Goal: Information Seeking & Learning: Learn about a topic

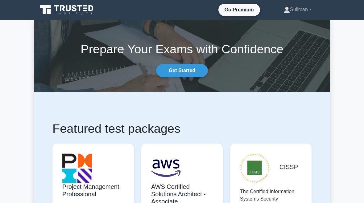
click at [298, 11] on link "Suliman" at bounding box center [297, 9] width 57 height 12
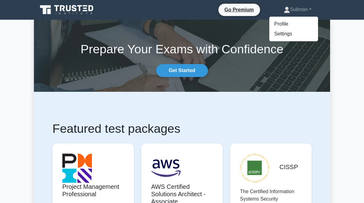
click at [278, 26] on link "Profile" at bounding box center [293, 24] width 49 height 10
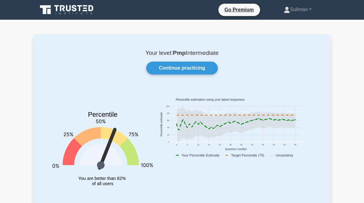
click at [204, 67] on link "Continue practicing" at bounding box center [181, 68] width 71 height 13
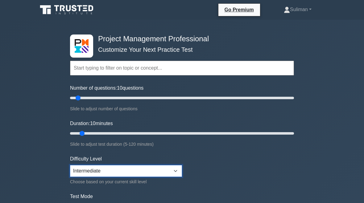
click at [162, 173] on select "Beginner Intermediate Expert" at bounding box center [126, 171] width 112 height 12
select select "beginner"
type input "25"
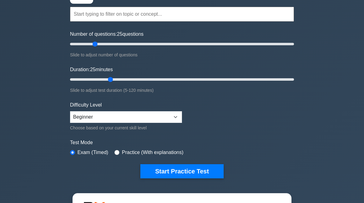
click at [203, 174] on button "Start Practice Test" at bounding box center [181, 171] width 83 height 14
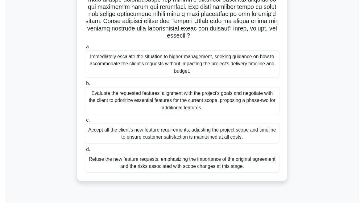
scroll to position [132, 0]
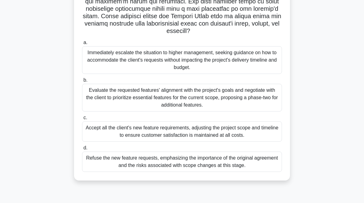
click at [126, 106] on div "Evaluate the requested features' alignment with the project's goals and negotia…" at bounding box center [182, 98] width 200 height 28
click at [82, 82] on input "b. Evaluate the requested features' alignment with the project's goals and nego…" at bounding box center [82, 80] width 0 height 4
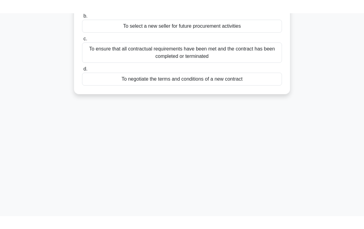
scroll to position [0, 0]
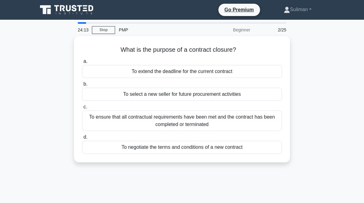
click at [108, 114] on div "To ensure that all contractual requirements have been met and the contract has …" at bounding box center [182, 121] width 200 height 20
click at [82, 109] on input "c. To ensure that all contractual requirements have been met and the contract h…" at bounding box center [82, 107] width 0 height 4
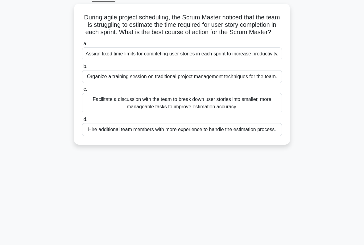
scroll to position [29, 0]
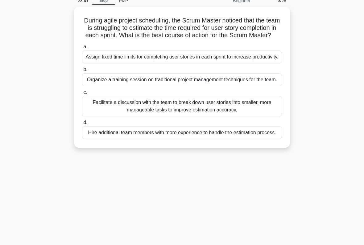
click at [100, 116] on div "Facilitate a discussion with the team to break down user stories into smaller, …" at bounding box center [182, 106] width 200 height 20
click at [82, 95] on input "c. Facilitate a discussion with the team to break down user stories into smalle…" at bounding box center [82, 93] width 0 height 4
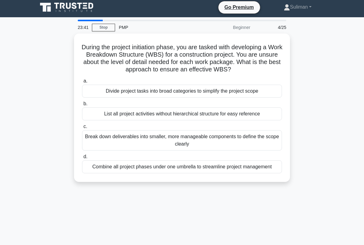
scroll to position [0, 0]
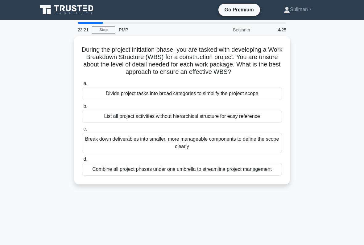
click at [115, 149] on div "Break down deliverables into smaller, more manageable components to define the …" at bounding box center [182, 143] width 200 height 20
click at [82, 131] on input "c. Break down deliverables into smaller, more manageable components to define t…" at bounding box center [82, 129] width 0 height 4
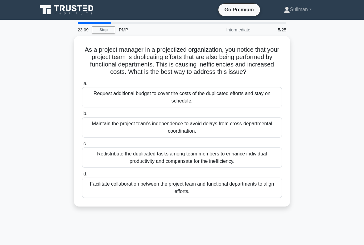
click at [237, 194] on div "Facilitate collaboration between the project team and functional departments to…" at bounding box center [182, 188] width 200 height 20
click at [82, 176] on input "d. Facilitate collaboration between the project team and functional departments…" at bounding box center [82, 174] width 0 height 4
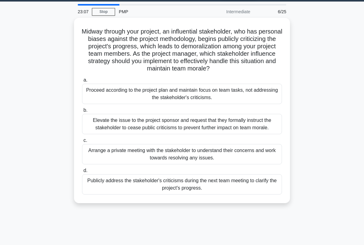
scroll to position [22, 0]
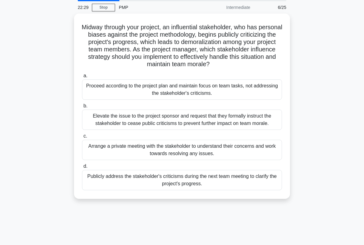
click at [234, 160] on div "Arrange a private meeting with the stakeholder to understand their concerns and…" at bounding box center [182, 150] width 200 height 20
click at [82, 138] on input "c. Arrange a private meeting with the stakeholder to understand their concerns …" at bounding box center [82, 136] width 0 height 4
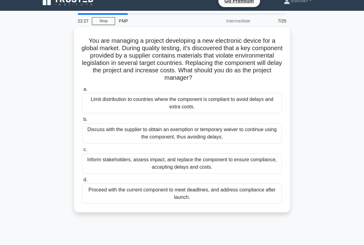
scroll to position [9, 0]
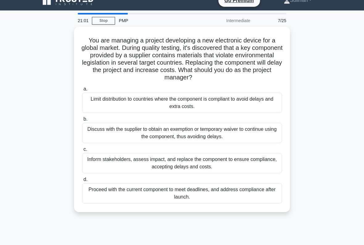
click at [109, 100] on div "Limit distribution to countries where the component is compliant to avoid delay…" at bounding box center [182, 103] width 200 height 20
click at [82, 91] on input "a. Limit distribution to countries where the component is compliant to avoid de…" at bounding box center [82, 89] width 0 height 4
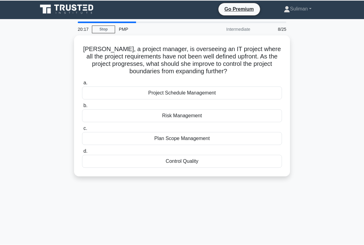
scroll to position [2, 0]
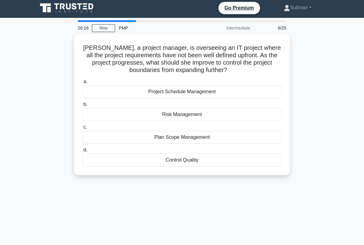
click at [251, 139] on div "Plan Scope Management" at bounding box center [182, 137] width 200 height 13
click at [82, 129] on input "c. Plan Scope Management" at bounding box center [82, 127] width 0 height 4
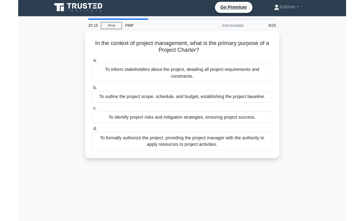
scroll to position [0, 0]
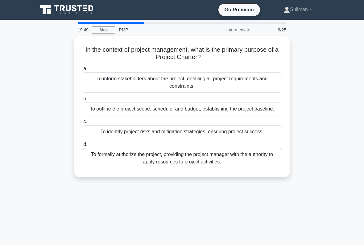
click at [220, 165] on div "To formally authorize the project, providing the project manager with the autho…" at bounding box center [182, 158] width 200 height 20
click at [82, 147] on input "d. To formally authorize the project, providing the project manager with the au…" at bounding box center [82, 145] width 0 height 4
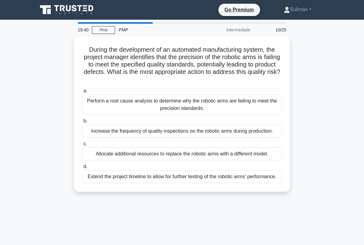
click at [201, 101] on div "Perform a root cause analysis to determine why the robotic arms are failing to …" at bounding box center [182, 105] width 200 height 20
click at [82, 93] on input "a. Perform a root cause analysis to determine why the robotic arms are failing …" at bounding box center [82, 91] width 0 height 4
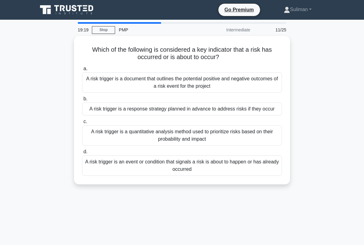
click at [204, 104] on div "A risk trigger is a response strategy planned in advance to address risks if th…" at bounding box center [182, 109] width 200 height 13
click at [82, 101] on input "b. A risk trigger is a response strategy planned in advance to address risks if…" at bounding box center [82, 99] width 0 height 4
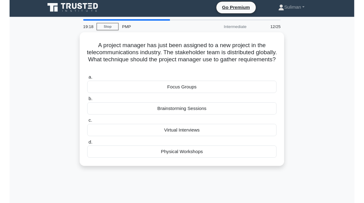
scroll to position [6, 0]
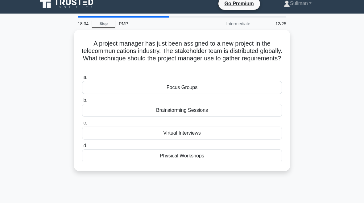
click at [240, 130] on div "Virtual Interviews" at bounding box center [182, 133] width 200 height 13
click at [82, 125] on input "c. Virtual Interviews" at bounding box center [82, 123] width 0 height 4
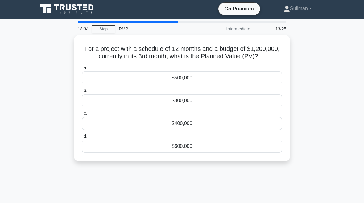
scroll to position [0, 0]
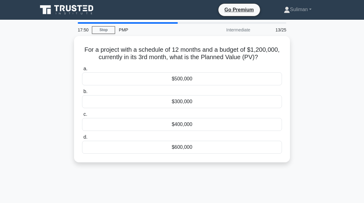
click at [130, 108] on div "$300,000" at bounding box center [182, 101] width 200 height 13
click at [82, 94] on input "b. $300,000" at bounding box center [82, 92] width 0 height 4
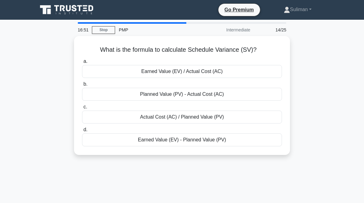
click at [239, 142] on div "Earned Value (EV) - Planned Value (PV)" at bounding box center [182, 139] width 200 height 13
click at [82, 132] on input "d. Earned Value (EV) - Planned Value (PV)" at bounding box center [82, 130] width 0 height 4
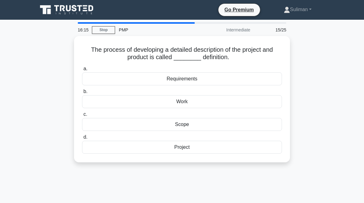
click at [232, 121] on div "Scope" at bounding box center [182, 124] width 200 height 13
click at [82, 116] on input "c. Scope" at bounding box center [82, 114] width 0 height 4
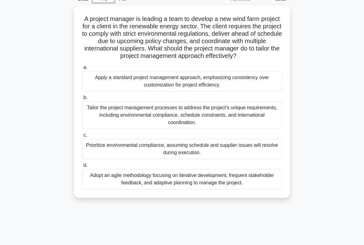
scroll to position [31, 0]
click at [242, 189] on div "Adopt an agile methodology focusing on iterative development, frequent stakehol…" at bounding box center [182, 179] width 200 height 20
click at [82, 167] on input "d. Adopt an agile methodology focusing on iterative development, frequent stake…" at bounding box center [82, 165] width 0 height 4
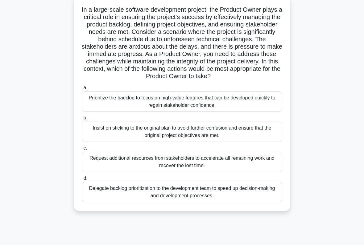
scroll to position [35, 0]
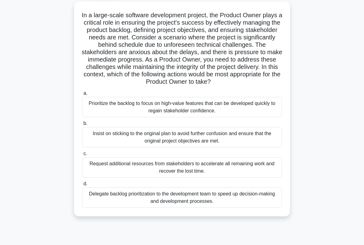
click at [250, 115] on div "Prioritize the backlog to focus on high-value features that can be developed qu…" at bounding box center [182, 107] width 200 height 20
click at [82, 95] on input "a. Prioritize the backlog to focus on high-value features that can be developed…" at bounding box center [82, 93] width 0 height 4
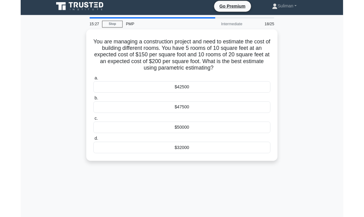
scroll to position [0, 0]
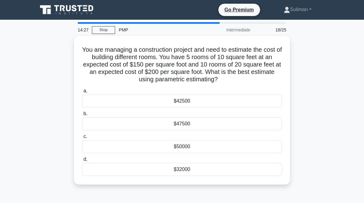
click at [245, 151] on div "$50000" at bounding box center [182, 146] width 200 height 13
click at [82, 139] on input "c. $50000" at bounding box center [82, 137] width 0 height 4
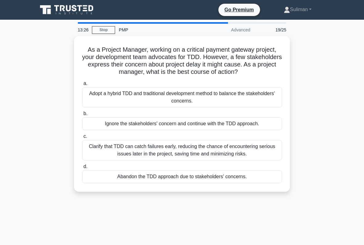
click at [244, 160] on div "Clarify that TDD can catch failures early, reducing the chance of encountering …" at bounding box center [182, 150] width 200 height 20
click at [82, 139] on input "c. Clarify that TDD can catch failures early, reducing the chance of encounteri…" at bounding box center [82, 137] width 0 height 4
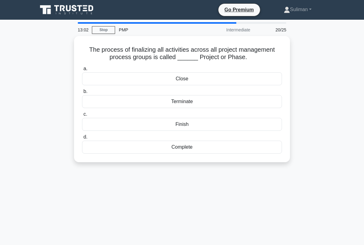
click at [264, 82] on div "Close" at bounding box center [182, 78] width 200 height 13
click at [82, 71] on input "a. Close" at bounding box center [82, 69] width 0 height 4
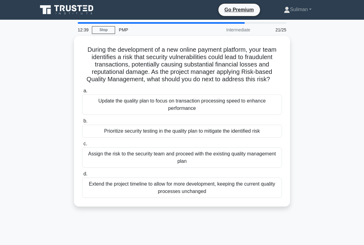
click at [255, 108] on div "Update the quality plan to focus on transaction processing speed to enhance per…" at bounding box center [182, 105] width 200 height 20
click at [82, 93] on input "a. Update the quality plan to focus on transaction processing speed to enhance …" at bounding box center [82, 91] width 0 height 4
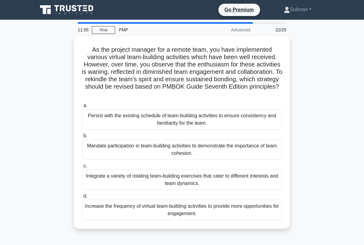
click at [102, 144] on div "Mandate participation in team-building activities to demonstrate the importance…" at bounding box center [182, 150] width 200 height 20
click at [82, 138] on input "b. Mandate participation in team-building activities to demonstrate the importa…" at bounding box center [82, 136] width 0 height 4
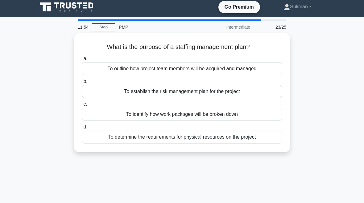
scroll to position [1, 0]
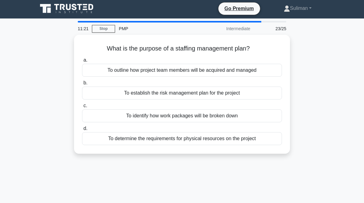
click at [113, 67] on div "To outline how project team members will be acquired and managed" at bounding box center [182, 70] width 200 height 13
click at [82, 62] on input "a. To outline how project team members will be acquired and managed" at bounding box center [82, 60] width 0 height 4
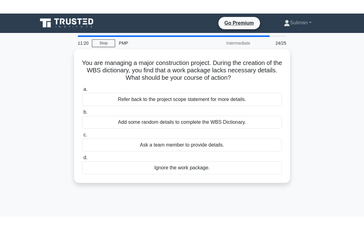
scroll to position [0, 0]
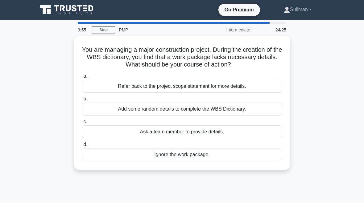
click at [254, 91] on div "Refer back to the project scope statement for more details." at bounding box center [182, 86] width 200 height 13
click at [82, 78] on input "a. Refer back to the project scope statement for more details." at bounding box center [82, 76] width 0 height 4
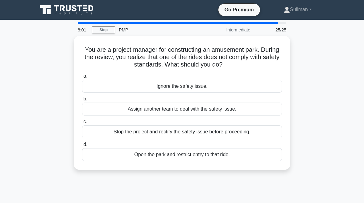
click at [248, 132] on div "Stop the project and rectify the safety issue before proceeding." at bounding box center [182, 131] width 200 height 13
click at [82, 124] on input "c. Stop the project and rectify the safety issue before proceeding." at bounding box center [82, 122] width 0 height 4
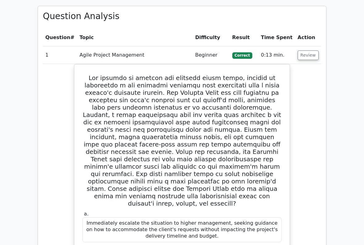
scroll to position [611, 0]
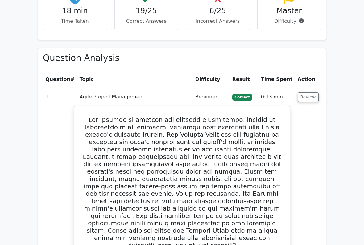
click at [310, 92] on button "Review" at bounding box center [307, 97] width 21 height 10
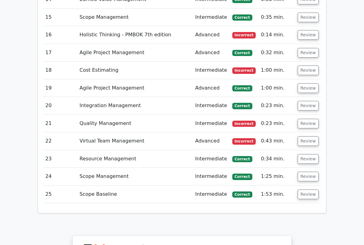
scroll to position [939, 0]
click at [311, 190] on button "Review" at bounding box center [307, 195] width 21 height 10
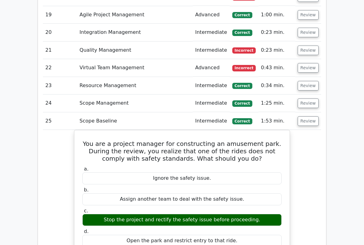
scroll to position [1013, 0]
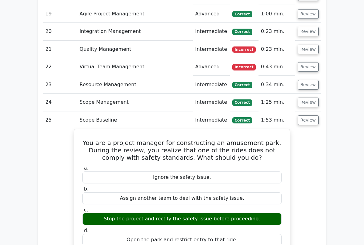
click at [310, 116] on button "Review" at bounding box center [307, 121] width 21 height 10
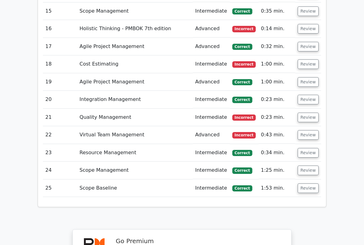
click at [308, 131] on button "Review" at bounding box center [307, 136] width 21 height 10
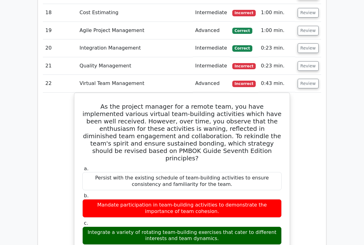
scroll to position [996, 0]
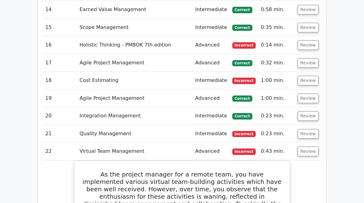
click at [309, 147] on button "Review" at bounding box center [307, 152] width 21 height 10
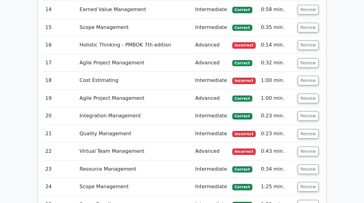
click at [310, 129] on button "Review" at bounding box center [307, 134] width 21 height 10
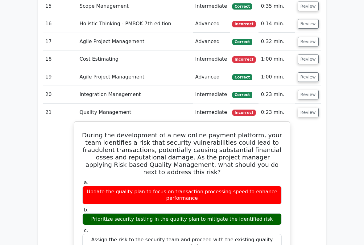
scroll to position [932, 0]
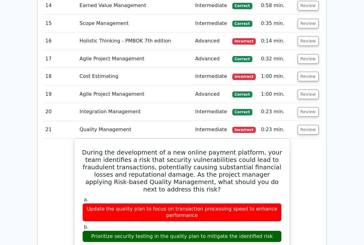
click at [309, 125] on button "Review" at bounding box center [307, 130] width 21 height 10
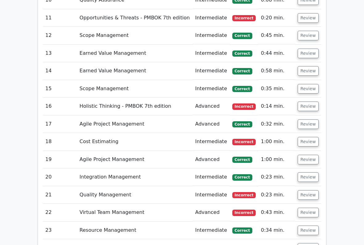
scroll to position [866, 0]
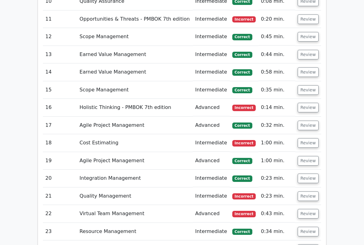
click at [304, 138] on button "Review" at bounding box center [307, 143] width 21 height 10
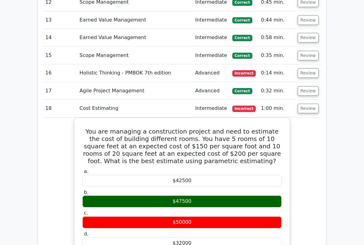
scroll to position [902, 0]
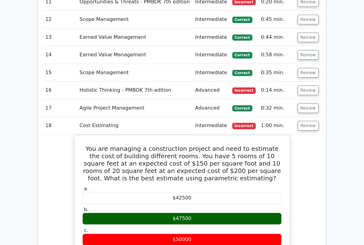
click at [302, 121] on button "Review" at bounding box center [307, 126] width 21 height 10
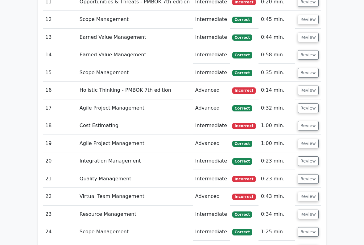
click at [308, 86] on button "Review" at bounding box center [307, 91] width 21 height 10
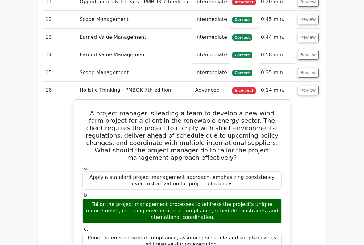
click at [307, 86] on button "Review" at bounding box center [307, 91] width 21 height 10
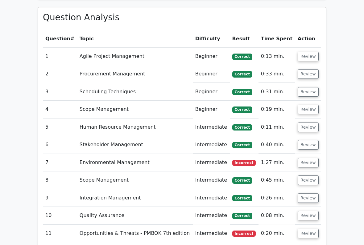
scroll to position [643, 0]
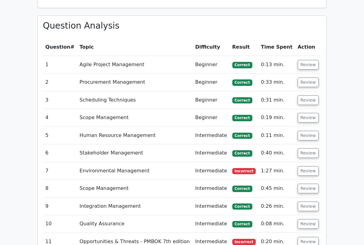
click at [313, 148] on button "Review" at bounding box center [307, 153] width 21 height 10
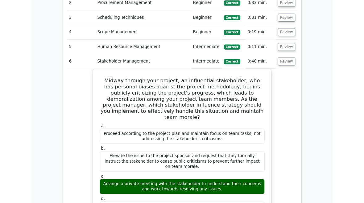
scroll to position [722, 0]
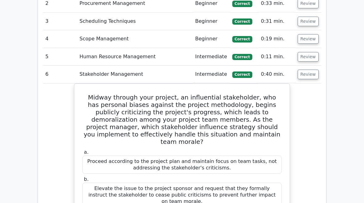
click at [309, 70] on button "Review" at bounding box center [307, 75] width 21 height 10
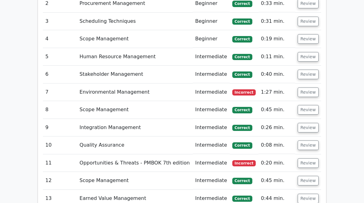
click at [310, 52] on button "Review" at bounding box center [307, 57] width 21 height 10
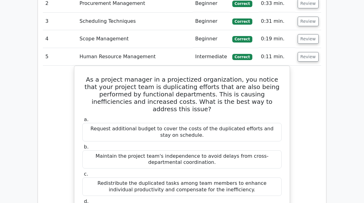
click at [310, 52] on button "Review" at bounding box center [307, 57] width 21 height 10
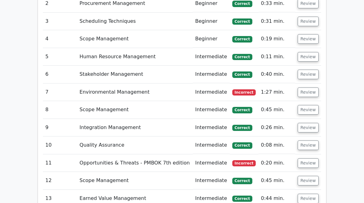
click at [308, 34] on button "Review" at bounding box center [307, 39] width 21 height 10
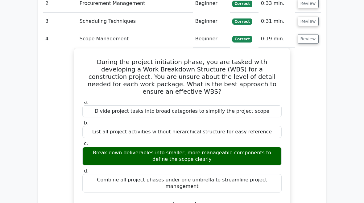
click at [306, 34] on button "Review" at bounding box center [307, 39] width 21 height 10
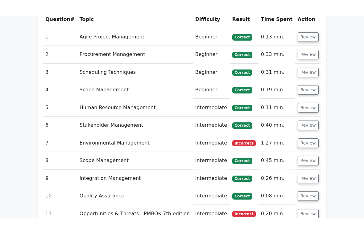
scroll to position [685, 0]
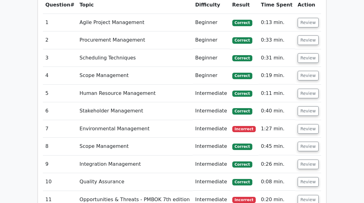
click at [308, 53] on button "Review" at bounding box center [307, 58] width 21 height 10
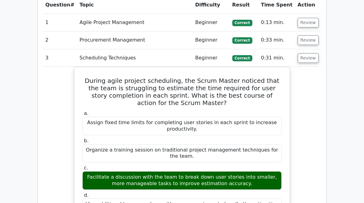
click at [307, 53] on button "Review" at bounding box center [307, 58] width 21 height 10
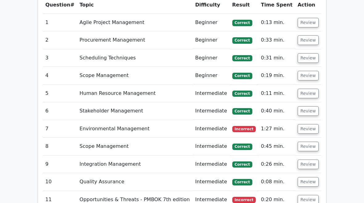
click at [305, 71] on button "Review" at bounding box center [307, 76] width 21 height 10
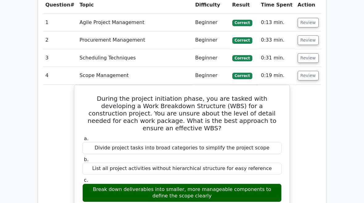
click at [307, 71] on button "Review" at bounding box center [307, 76] width 21 height 10
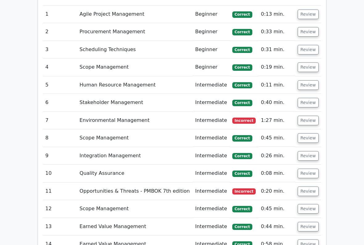
scroll to position [694, 0]
click at [307, 98] on button "Review" at bounding box center [307, 103] width 21 height 10
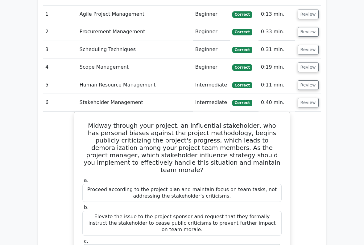
click at [307, 98] on button "Review" at bounding box center [307, 103] width 21 height 10
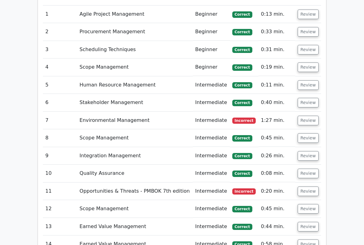
click at [307, 80] on button "Review" at bounding box center [307, 85] width 21 height 10
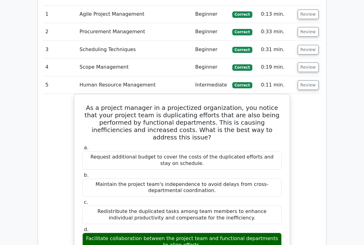
click at [308, 80] on button "Review" at bounding box center [307, 85] width 21 height 10
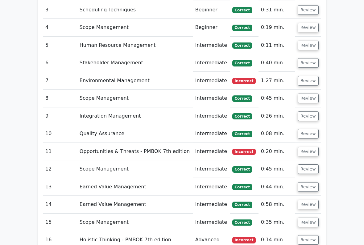
scroll to position [733, 0]
click at [307, 94] on button "Review" at bounding box center [307, 99] width 21 height 10
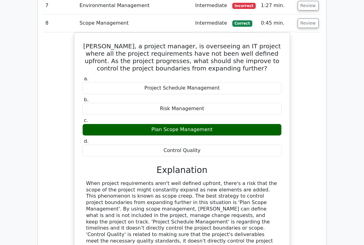
scroll to position [809, 0]
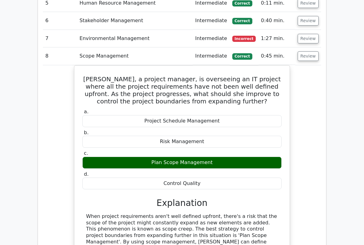
click at [312, 52] on button "Review" at bounding box center [307, 57] width 21 height 10
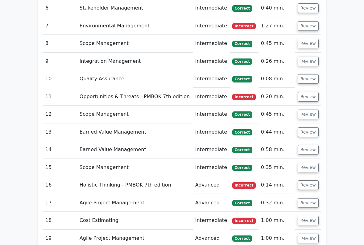
scroll to position [788, 0]
click at [310, 74] on button "Review" at bounding box center [307, 79] width 21 height 10
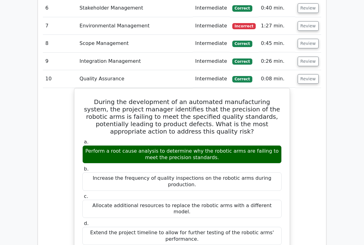
click at [307, 74] on button "Review" at bounding box center [307, 79] width 21 height 10
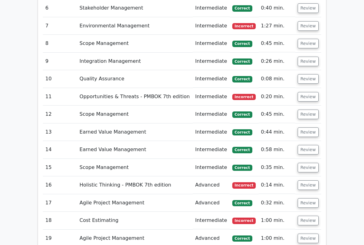
click at [311, 74] on button "Review" at bounding box center [307, 79] width 21 height 10
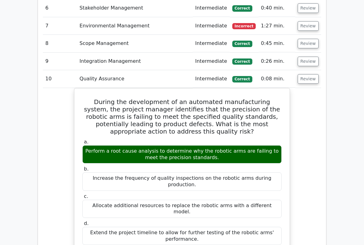
click at [307, 74] on button "Review" at bounding box center [307, 79] width 21 height 10
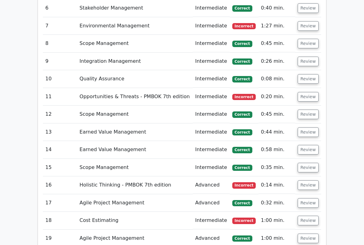
click at [309, 57] on button "Review" at bounding box center [307, 62] width 21 height 10
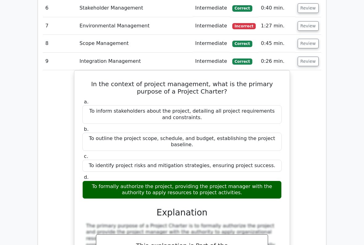
click at [311, 57] on button "Review" at bounding box center [307, 62] width 21 height 10
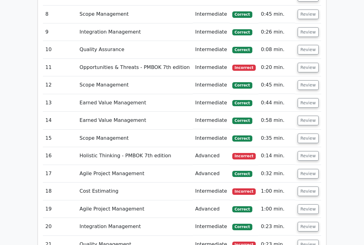
click at [310, 45] on button "Review" at bounding box center [307, 50] width 21 height 10
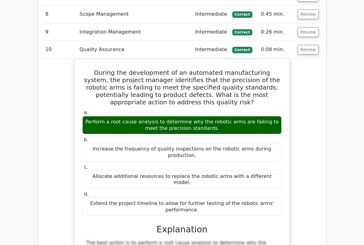
click at [309, 45] on button "Review" at bounding box center [307, 50] width 21 height 10
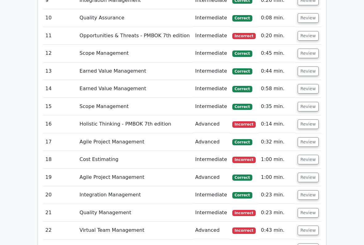
click at [306, 49] on button "Review" at bounding box center [307, 54] width 21 height 10
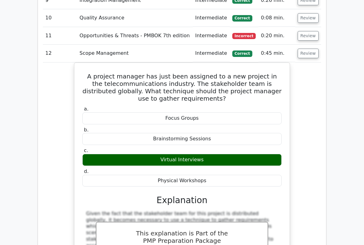
click at [308, 49] on button "Review" at bounding box center [307, 54] width 21 height 10
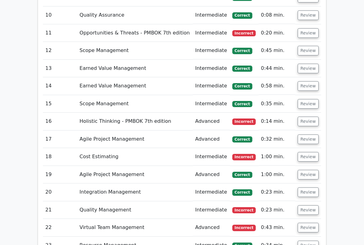
scroll to position [858, 0]
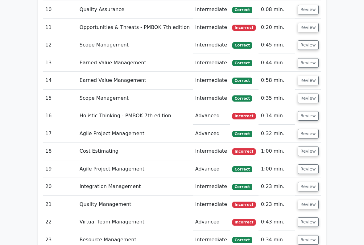
click at [306, 58] on button "Review" at bounding box center [307, 63] width 21 height 10
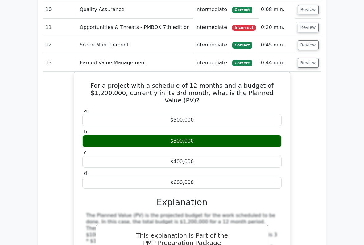
click at [308, 58] on button "Review" at bounding box center [307, 63] width 21 height 10
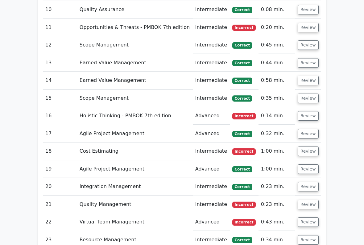
click at [308, 76] on button "Review" at bounding box center [307, 81] width 21 height 10
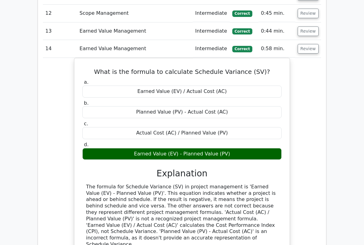
scroll to position [889, 0]
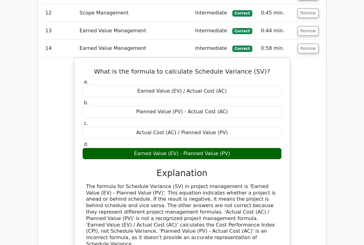
click at [309, 44] on button "Review" at bounding box center [307, 49] width 21 height 10
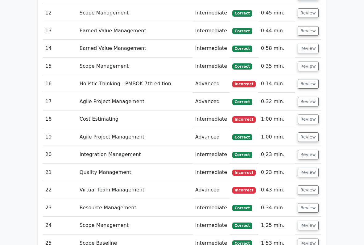
scroll to position [890, 0]
click at [308, 62] on button "Review" at bounding box center [307, 67] width 21 height 10
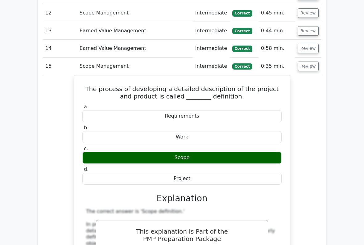
click at [307, 62] on button "Review" at bounding box center [307, 67] width 21 height 10
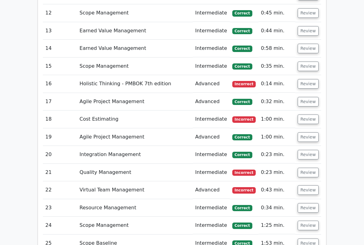
click at [310, 62] on button "Review" at bounding box center [307, 67] width 21 height 10
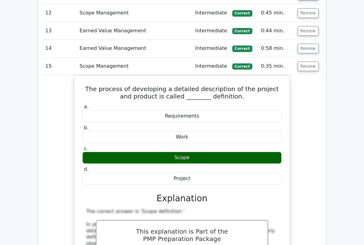
click at [309, 62] on button "Review" at bounding box center [307, 67] width 21 height 10
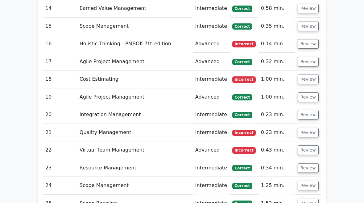
click at [308, 75] on button "Review" at bounding box center [307, 80] width 21 height 10
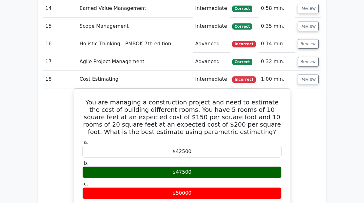
click at [307, 75] on button "Review" at bounding box center [307, 80] width 21 height 10
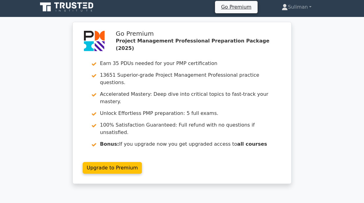
scroll to position [0, 0]
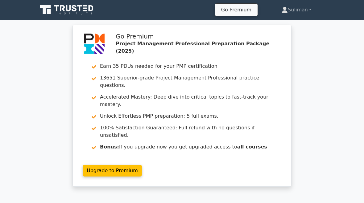
click at [300, 10] on link "Suliman" at bounding box center [295, 10] width 59 height 12
click at [286, 24] on link "Profile" at bounding box center [291, 24] width 49 height 10
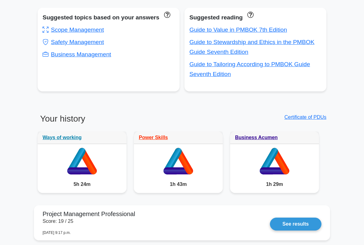
scroll to position [370, 0]
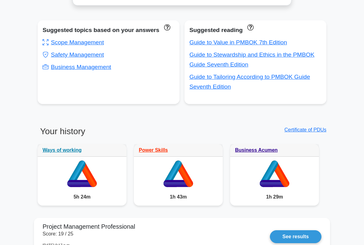
click at [61, 35] on div "Suggested topics based on your answers" at bounding box center [109, 30] width 132 height 10
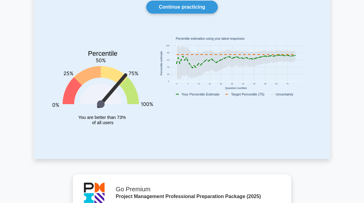
scroll to position [0, 0]
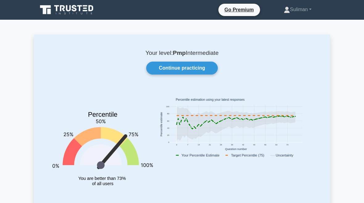
click at [204, 70] on link "Continue practicing" at bounding box center [181, 68] width 71 height 13
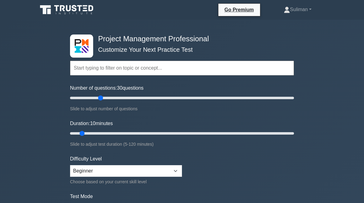
type input "30"
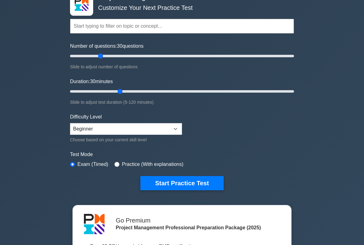
scroll to position [43, 0]
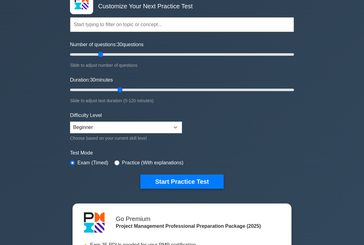
click at [206, 180] on button "Start Practice Test" at bounding box center [181, 182] width 83 height 14
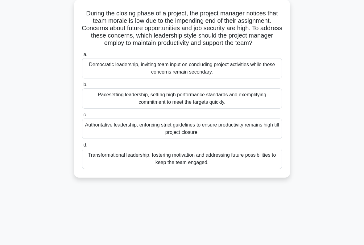
scroll to position [36, 0]
click at [106, 134] on div "Authoritative leadership, enforcing strict guidelines to ensure productivity re…" at bounding box center [182, 129] width 200 height 20
click at [82, 117] on input "c. Authoritative leadership, enforcing strict guidelines to ensure productivity…" at bounding box center [82, 115] width 0 height 4
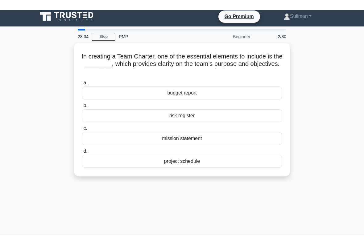
scroll to position [0, 0]
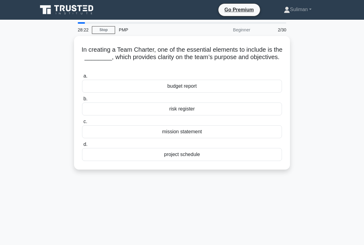
click at [224, 132] on div "mission statement" at bounding box center [182, 131] width 200 height 13
click at [82, 124] on input "c. mission statement" at bounding box center [82, 122] width 0 height 4
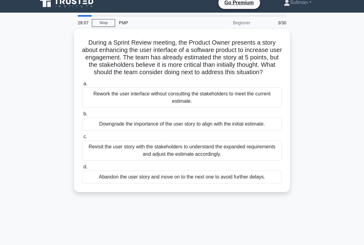
scroll to position [7, 0]
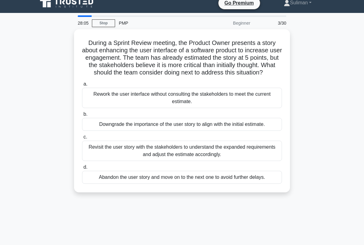
click at [235, 131] on div "Downgrade the importance of the user story to align with the initial estimate." at bounding box center [182, 124] width 200 height 13
click at [82, 116] on input "b. Downgrade the importance of the user story to align with the initial estimat…" at bounding box center [82, 114] width 0 height 4
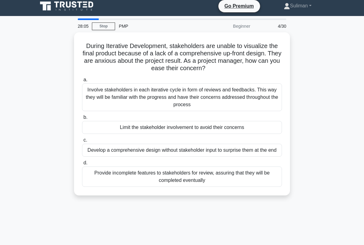
scroll to position [0, 0]
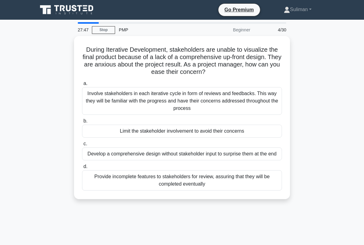
click at [242, 101] on div "Involve stakeholders in each iterative cycle in form of reviews and feedbacks. …" at bounding box center [182, 101] width 200 height 28
click at [82, 86] on input "a. Involve stakeholders in each iterative cycle in form of reviews and feedback…" at bounding box center [82, 84] width 0 height 4
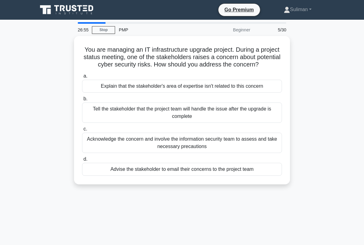
click at [262, 90] on div "Explain that the stakeholder's area of expertise isn't related to this concern" at bounding box center [182, 86] width 200 height 13
click at [82, 78] on input "a. Explain that the stakeholder's area of expertise isn't related to this conce…" at bounding box center [82, 76] width 0 height 4
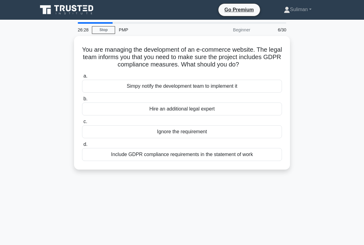
click at [249, 92] on div "Simpy notify the development team to implement it" at bounding box center [182, 86] width 200 height 13
click at [82, 78] on input "a. Simpy notify the development team to implement it" at bounding box center [82, 76] width 0 height 4
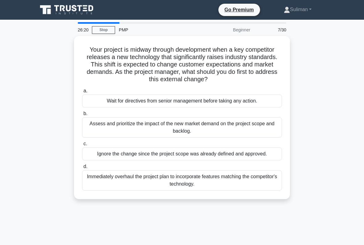
click at [245, 125] on div "Assess and prioritize the impact of the new market demand on the project scope …" at bounding box center [182, 127] width 200 height 20
click at [82, 116] on input "b. Assess and prioritize the impact of the new market demand on the project sco…" at bounding box center [82, 114] width 0 height 4
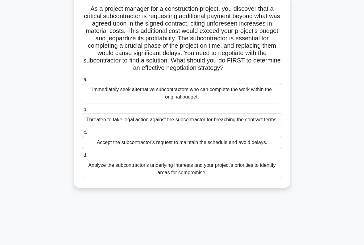
scroll to position [41, 0]
click at [251, 179] on div "Analyze the subcontractor's underlying interests and your project's priorities …" at bounding box center [182, 169] width 200 height 20
click at [82, 157] on input "d. Analyze the subcontractor's underlying interests and your project's prioriti…" at bounding box center [82, 155] width 0 height 4
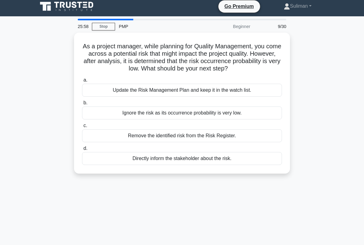
scroll to position [0, 0]
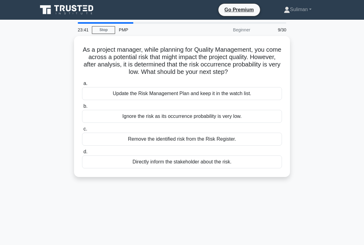
click at [257, 100] on div "Update the Risk Management Plan and keep it in the watch list." at bounding box center [182, 93] width 200 height 13
click at [82, 86] on input "a. Update the Risk Management Plan and keep it in the watch list." at bounding box center [82, 84] width 0 height 4
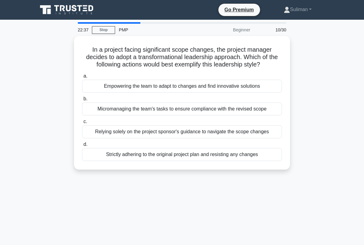
click at [225, 91] on div "Empowering the team to adapt to changes and find innovative solutions" at bounding box center [182, 86] width 200 height 13
click at [82, 78] on input "a. Empowering the team to adapt to changes and find innovative solutions" at bounding box center [82, 76] width 0 height 4
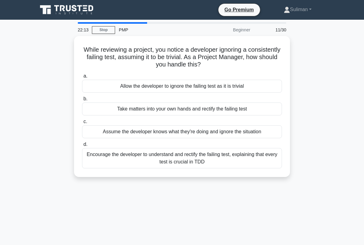
click at [254, 161] on div "Encourage the developer to understand and rectify the failing test, explaining …" at bounding box center [182, 158] width 200 height 20
click at [82, 147] on input "d. Encourage the developer to understand and rectify the failing test, explaini…" at bounding box center [82, 145] width 0 height 4
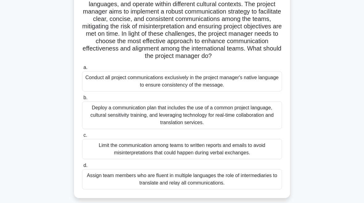
scroll to position [130, 0]
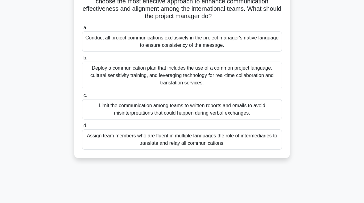
click at [100, 52] on div "Conduct all project communications exclusively in the project manager's native …" at bounding box center [182, 41] width 200 height 20
click at [82, 30] on input "a. Conduct all project communications exclusively in the project manager's nati…" at bounding box center [82, 28] width 0 height 4
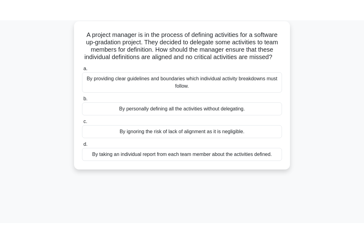
scroll to position [0, 0]
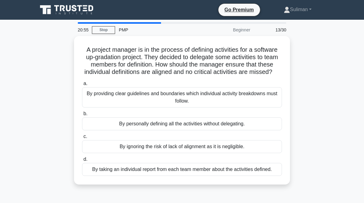
click at [97, 98] on div "By providing clear guidelines and boundaries which individual activity breakdow…" at bounding box center [182, 97] width 200 height 20
click at [82, 86] on input "a. By providing clear guidelines and boundaries which individual activity break…" at bounding box center [82, 84] width 0 height 4
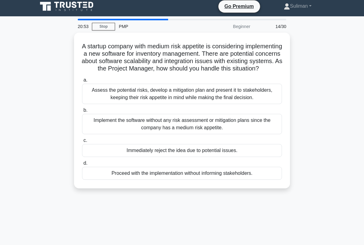
scroll to position [4, 0]
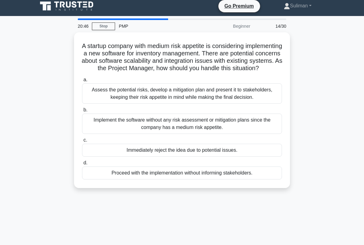
click at [99, 104] on div "Assess the potential risks, develop a mitigation plan and present it to stakeho…" at bounding box center [182, 93] width 200 height 20
click at [82, 82] on input "a. Assess the potential risks, develop a mitigation plan and present it to stak…" at bounding box center [82, 80] width 0 height 4
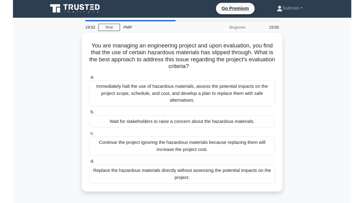
scroll to position [9, 0]
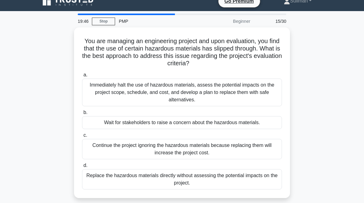
click at [232, 93] on div "Immediately halt the use of hazardous materials, assess the potential impacts o…" at bounding box center [182, 93] width 200 height 28
click at [82, 77] on input "a. Immediately halt the use of hazardous materials, assess the potential impact…" at bounding box center [82, 75] width 0 height 4
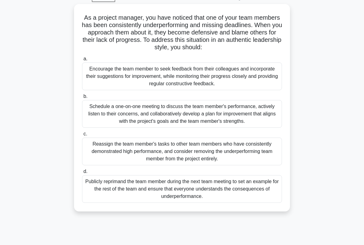
scroll to position [32, 0]
click at [229, 124] on div "Schedule a one-on-one meeting to discuss the team member's performance, activel…" at bounding box center [182, 114] width 200 height 28
click at [82, 98] on input "b. Schedule a one-on-one meeting to discuss the team member's performance, acti…" at bounding box center [82, 96] width 0 height 4
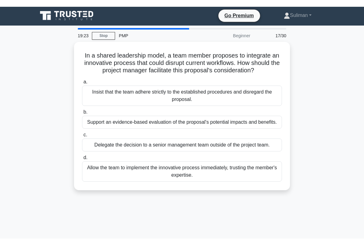
scroll to position [0, 0]
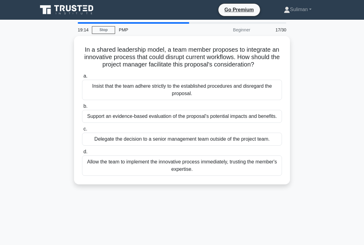
click at [238, 100] on div "Insist that the team adhere strictly to the established procedures and disregar…" at bounding box center [182, 90] width 200 height 20
click at [82, 78] on input "a. Insist that the team adhere strictly to the established procedures and disre…" at bounding box center [82, 76] width 0 height 4
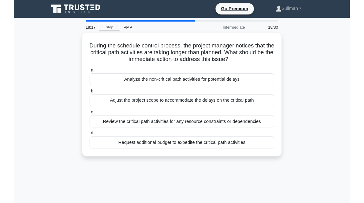
scroll to position [8, 0]
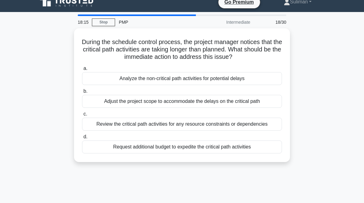
click at [252, 85] on div "Analyze the non-critical path activities for potential delays" at bounding box center [182, 78] width 200 height 13
click at [82, 71] on input "a. Analyze the non-critical path activities for potential delays" at bounding box center [82, 69] width 0 height 4
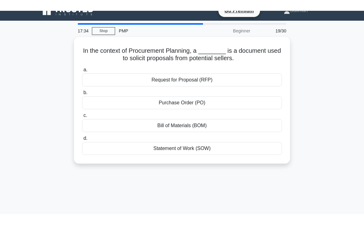
scroll to position [0, 0]
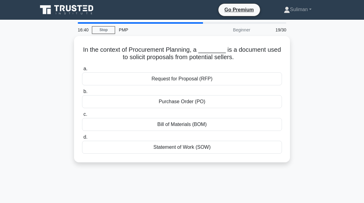
click at [245, 80] on div "Request for Proposal (RFP)" at bounding box center [182, 78] width 200 height 13
click at [82, 71] on input "a. Request for Proposal (RFP)" at bounding box center [82, 69] width 0 height 4
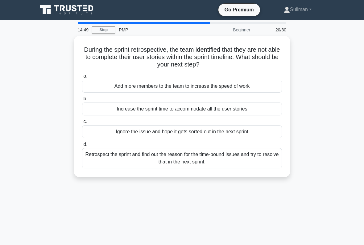
click at [238, 156] on div "Retrospect the sprint and find out the reason for the time-bound issues and try…" at bounding box center [182, 158] width 200 height 20
click at [82, 147] on input "d. Retrospect the sprint and find out the reason for the time-bound issues and …" at bounding box center [82, 145] width 0 height 4
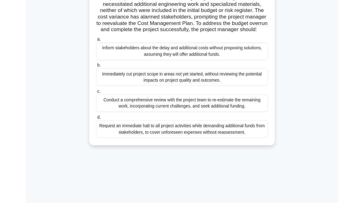
scroll to position [97, 0]
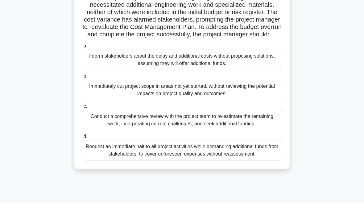
click at [249, 130] on div "Conduct a comprehensive review with the project team to re-estimate the remaini…" at bounding box center [182, 120] width 200 height 20
click at [82, 108] on input "c. Conduct a comprehensive review with the project team to re-estimate the rema…" at bounding box center [82, 106] width 0 height 4
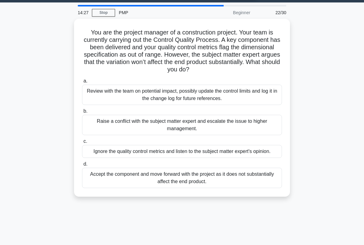
scroll to position [18, 0]
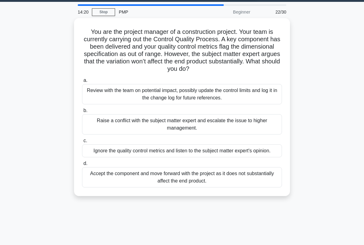
click at [226, 94] on div "Review with the team on potential impact, possibly update the control limits an…" at bounding box center [182, 94] width 200 height 20
click at [82, 83] on input "a. Review with the team on potential impact, possibly update the control limits…" at bounding box center [82, 81] width 0 height 4
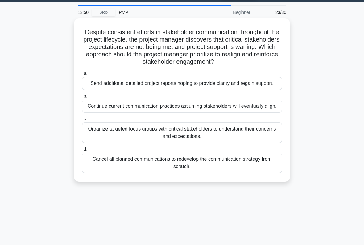
scroll to position [18, 0]
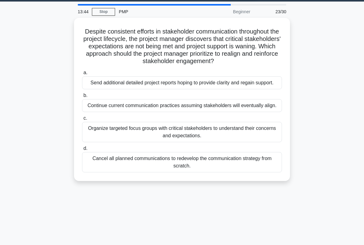
click at [238, 142] on div "Organize targeted focus groups with critical stakeholders to understand their c…" at bounding box center [182, 132] width 200 height 20
click at [82, 120] on input "c. Organize targeted focus groups with critical stakeholders to understand thei…" at bounding box center [82, 118] width 0 height 4
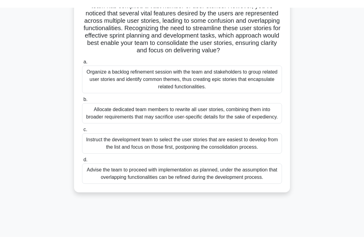
scroll to position [90, 0]
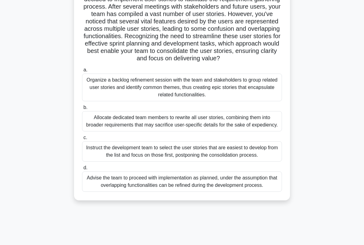
click at [223, 132] on div "Allocate dedicated team members to rewrite all user stories, combining them int…" at bounding box center [182, 121] width 200 height 20
click at [82, 110] on input "b. Allocate dedicated team members to rewrite all user stories, combining them …" at bounding box center [82, 108] width 0 height 4
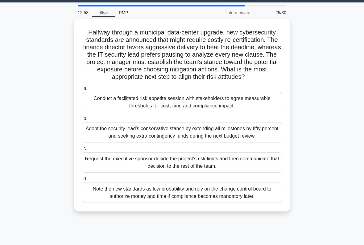
scroll to position [15, 0]
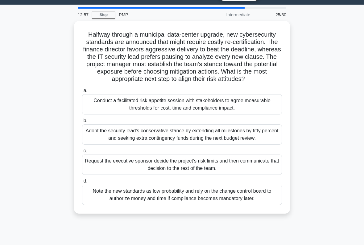
click at [110, 107] on div "Conduct a facilitated risk appetite session with stakeholders to agree measurab…" at bounding box center [182, 104] width 200 height 20
click at [82, 93] on input "a. Conduct a facilitated risk appetite session with stakeholders to agree measu…" at bounding box center [82, 91] width 0 height 4
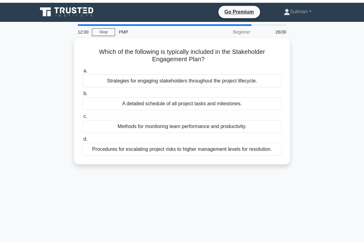
scroll to position [0, 0]
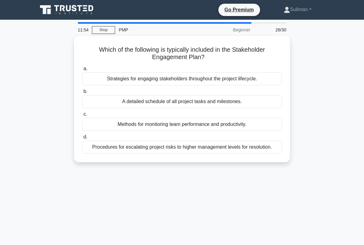
click at [255, 79] on div "Strategies for engaging stakeholders throughout the project lifecycle." at bounding box center [182, 78] width 200 height 13
click at [82, 71] on input "a. Strategies for engaging stakeholders throughout the project lifecycle." at bounding box center [82, 69] width 0 height 4
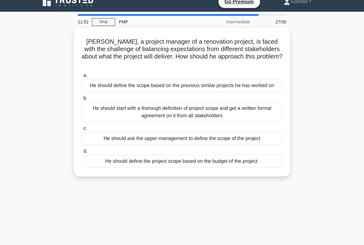
scroll to position [7, 0]
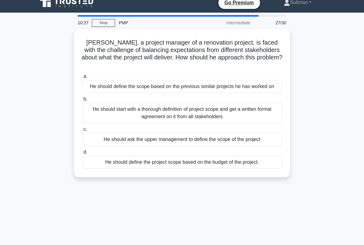
click at [236, 170] on div "a. He should define the scope based on the previous similar projects he has wor…" at bounding box center [181, 120] width 207 height 99
click at [240, 169] on div "He should define the project scope based on the budget of the project." at bounding box center [182, 162] width 200 height 13
click at [82, 154] on input "d. He should define the project scope based on the budget of the project." at bounding box center [82, 152] width 0 height 4
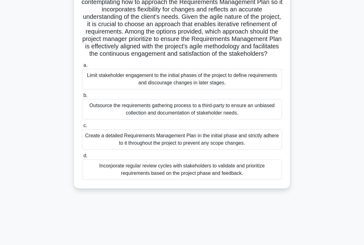
scroll to position [78, 0]
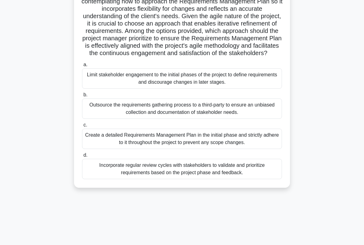
click at [108, 179] on div "Incorporate regular review cycles with stakeholders to validate and prioritize …" at bounding box center [182, 169] width 200 height 20
click at [82, 157] on input "d. Incorporate regular review cycles with stakeholders to validate and prioriti…" at bounding box center [82, 155] width 0 height 4
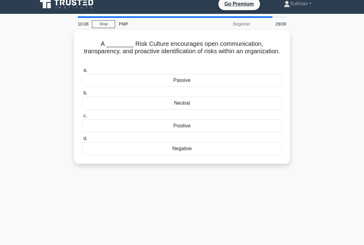
scroll to position [0, 0]
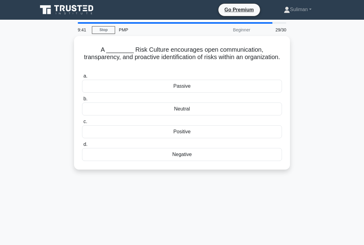
click at [110, 87] on div "Passive" at bounding box center [182, 86] width 200 height 13
click at [82, 78] on input "a. Passive" at bounding box center [82, 76] width 0 height 4
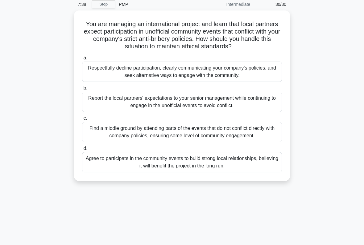
scroll to position [25, 0]
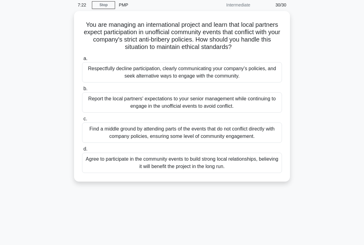
click at [108, 139] on div "Find a middle ground by attending parts of the events that do not conflict dire…" at bounding box center [182, 133] width 200 height 20
click at [82, 121] on input "c. Find a middle ground by attending parts of the events that do not conflict d…" at bounding box center [82, 119] width 0 height 4
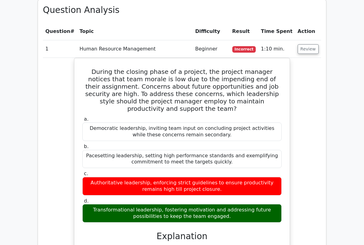
scroll to position [692, 0]
click at [306, 44] on button "Review" at bounding box center [307, 49] width 21 height 10
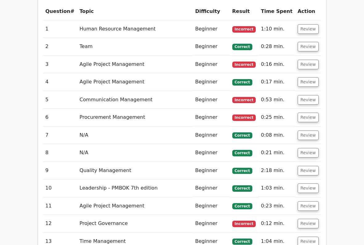
scroll to position [713, 0]
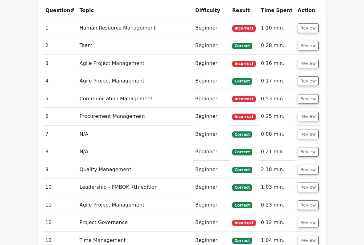
click at [304, 59] on button "Review" at bounding box center [307, 64] width 21 height 10
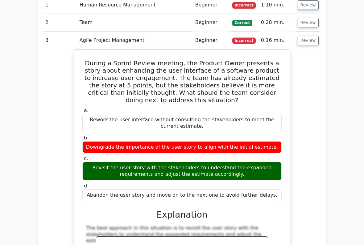
scroll to position [736, 0]
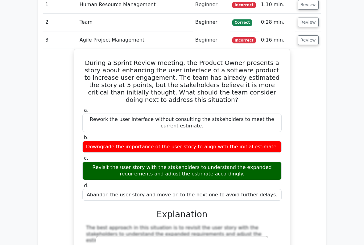
click at [306, 36] on button "Review" at bounding box center [307, 41] width 21 height 10
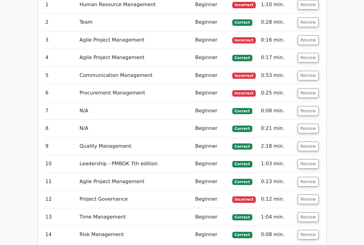
click at [304, 53] on button "Review" at bounding box center [307, 58] width 21 height 10
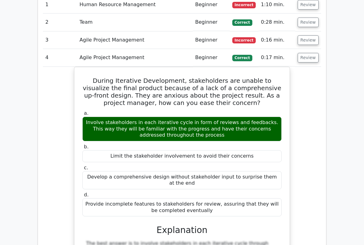
click at [307, 53] on button "Review" at bounding box center [307, 58] width 21 height 10
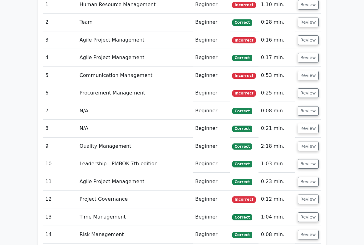
click at [306, 71] on button "Review" at bounding box center [307, 76] width 21 height 10
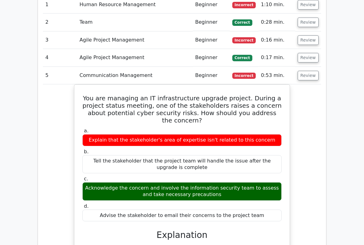
click at [304, 71] on button "Review" at bounding box center [307, 76] width 21 height 10
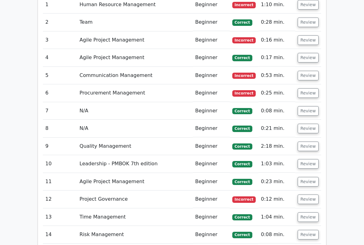
click at [305, 88] on button "Review" at bounding box center [307, 93] width 21 height 10
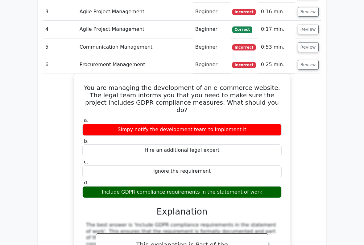
scroll to position [765, 0]
click at [304, 60] on button "Review" at bounding box center [307, 65] width 21 height 10
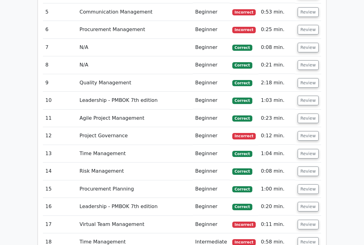
click at [306, 61] on button "Review" at bounding box center [307, 66] width 21 height 10
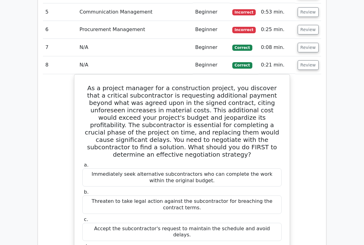
click at [304, 60] on button "Review" at bounding box center [307, 65] width 21 height 10
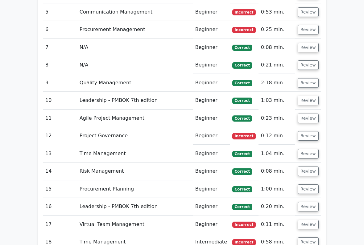
click at [305, 43] on button "Review" at bounding box center [307, 48] width 21 height 10
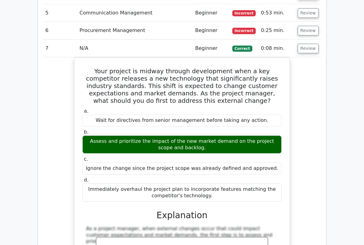
click at [303, 44] on button "Review" at bounding box center [307, 49] width 21 height 10
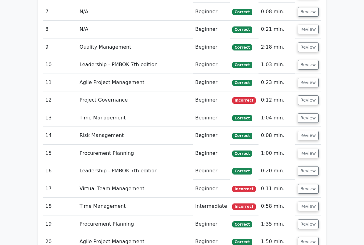
scroll to position [838, 0]
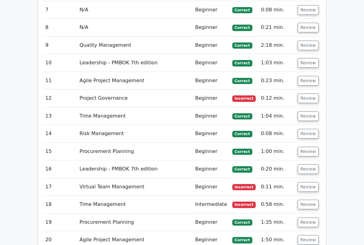
click at [305, 58] on button "Review" at bounding box center [307, 63] width 21 height 10
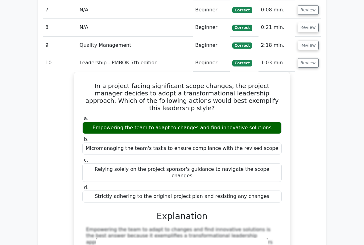
click at [307, 58] on button "Review" at bounding box center [307, 63] width 21 height 10
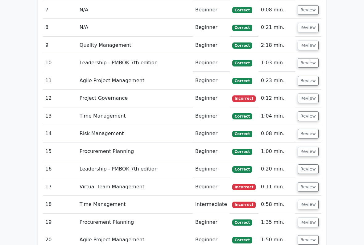
click at [305, 76] on button "Review" at bounding box center [307, 81] width 21 height 10
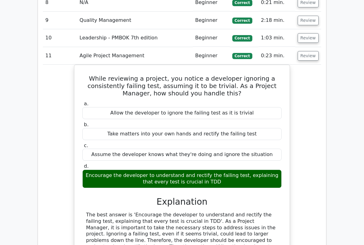
scroll to position [863, 0]
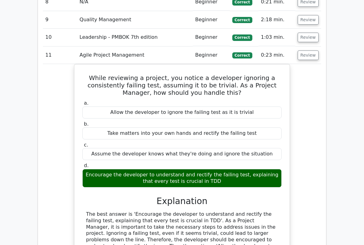
click at [306, 51] on button "Review" at bounding box center [307, 56] width 21 height 10
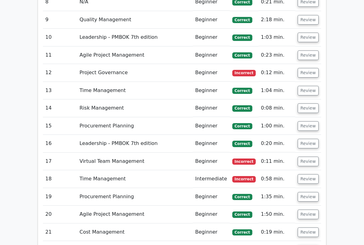
click at [305, 68] on button "Review" at bounding box center [307, 73] width 21 height 10
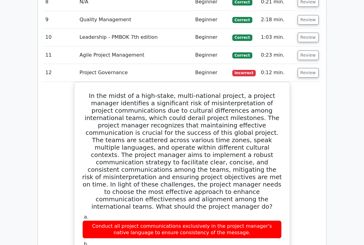
click at [303, 68] on button "Review" at bounding box center [307, 73] width 21 height 10
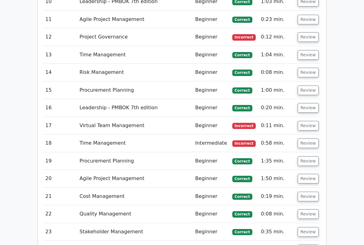
scroll to position [899, 0]
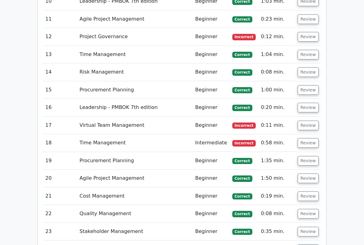
click at [301, 50] on button "Review" at bounding box center [307, 55] width 21 height 10
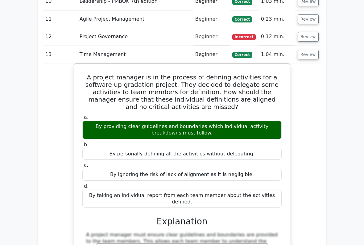
click at [303, 46] on td "Review" at bounding box center [308, 55] width 26 height 18
click at [306, 50] on button "Review" at bounding box center [307, 55] width 21 height 10
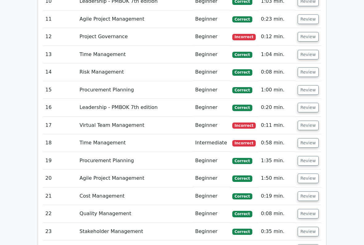
click at [302, 67] on button "Review" at bounding box center [307, 72] width 21 height 10
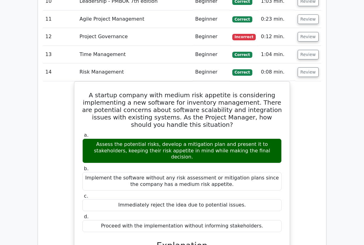
click at [306, 67] on button "Review" at bounding box center [307, 72] width 21 height 10
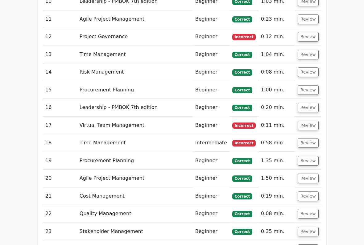
click at [304, 85] on button "Review" at bounding box center [307, 90] width 21 height 10
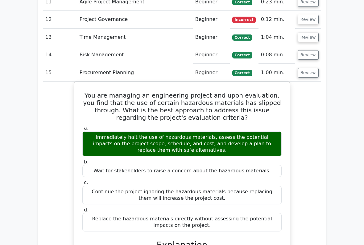
scroll to position [916, 0]
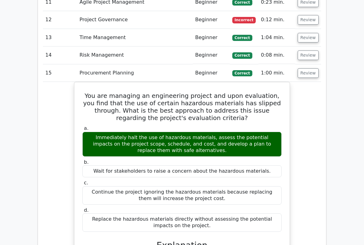
click at [302, 68] on button "Review" at bounding box center [307, 73] width 21 height 10
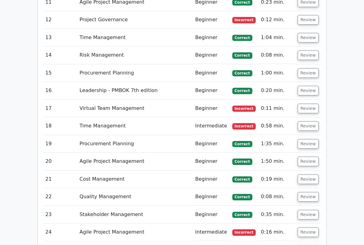
click at [304, 86] on button "Review" at bounding box center [307, 91] width 21 height 10
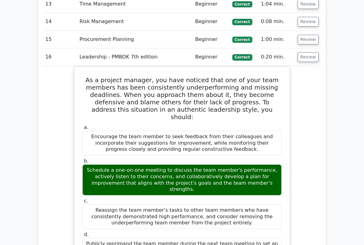
scroll to position [949, 0]
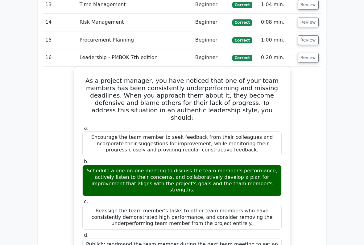
click at [307, 53] on button "Review" at bounding box center [307, 58] width 21 height 10
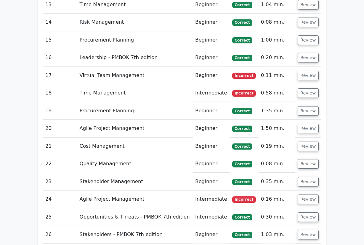
click at [304, 71] on button "Review" at bounding box center [307, 76] width 21 height 10
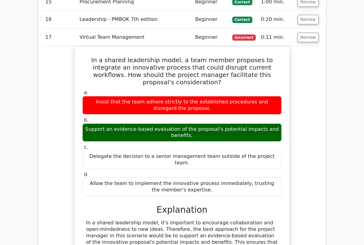
scroll to position [987, 0]
click at [309, 33] on button "Review" at bounding box center [307, 38] width 21 height 10
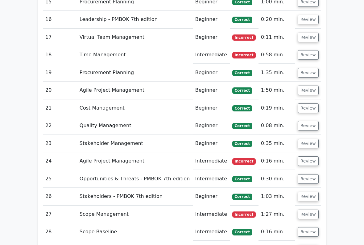
click at [304, 50] on button "Review" at bounding box center [307, 55] width 21 height 10
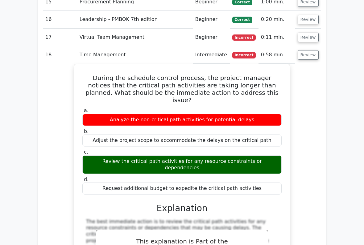
click at [305, 50] on button "Review" at bounding box center [307, 55] width 21 height 10
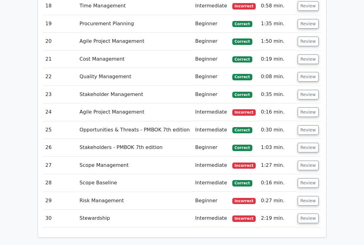
click at [307, 37] on button "Review" at bounding box center [307, 42] width 21 height 10
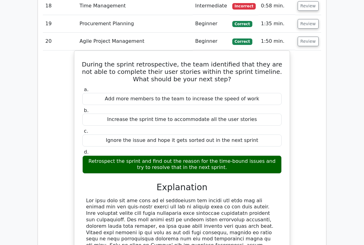
click at [304, 37] on button "Review" at bounding box center [307, 42] width 21 height 10
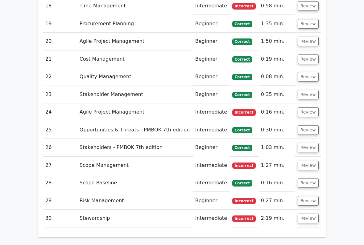
click at [303, 55] on button "Review" at bounding box center [307, 60] width 21 height 10
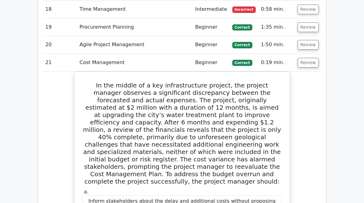
click at [304, 40] on button "Review" at bounding box center [307, 45] width 21 height 10
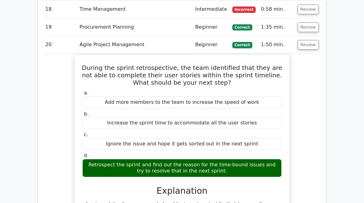
scroll to position [0, 0]
click at [307, 40] on button "Review" at bounding box center [307, 45] width 21 height 10
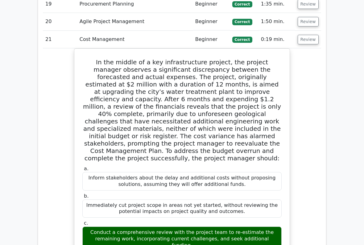
click at [304, 35] on button "Review" at bounding box center [307, 40] width 21 height 10
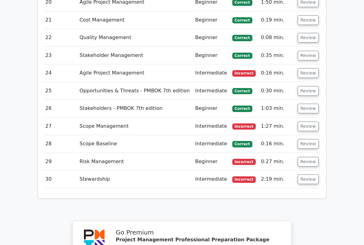
scroll to position [1075, 0]
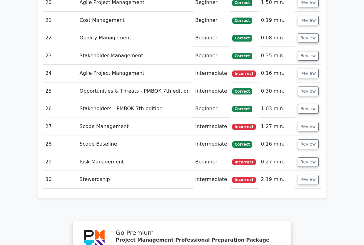
click at [303, 33] on button "Review" at bounding box center [307, 38] width 21 height 10
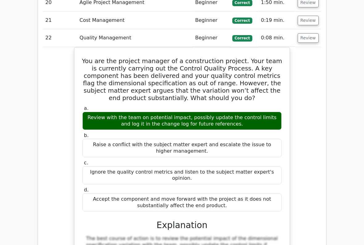
click at [304, 33] on button "Review" at bounding box center [307, 38] width 21 height 10
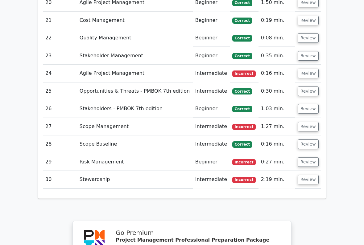
click at [305, 51] on button "Review" at bounding box center [307, 56] width 21 height 10
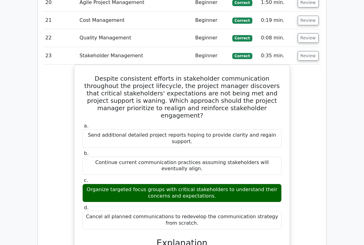
click at [306, 51] on button "Review" at bounding box center [307, 56] width 21 height 10
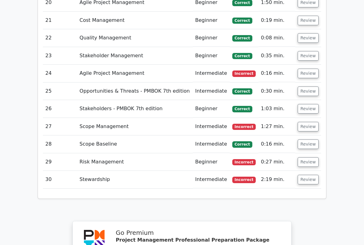
click at [306, 69] on button "Review" at bounding box center [307, 74] width 21 height 10
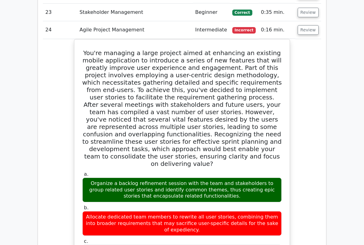
scroll to position [1119, 0]
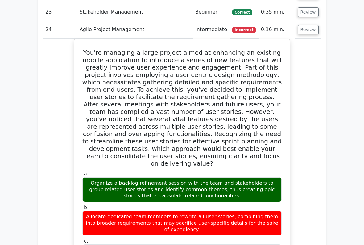
click at [304, 25] on button "Review" at bounding box center [307, 30] width 21 height 10
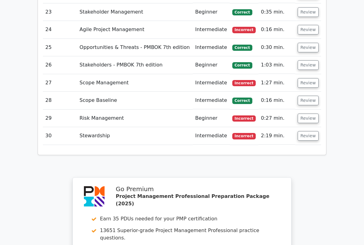
click at [304, 43] on button "Review" at bounding box center [307, 48] width 21 height 10
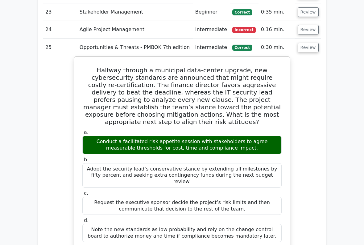
click at [300, 43] on button "Review" at bounding box center [307, 48] width 21 height 10
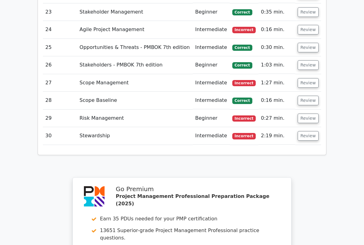
click at [306, 114] on button "Review" at bounding box center [307, 119] width 21 height 10
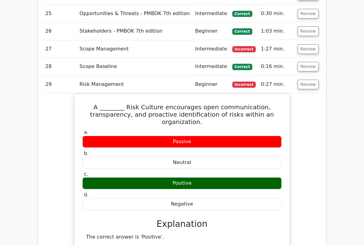
scroll to position [1153, 0]
click at [307, 80] on button "Review" at bounding box center [307, 85] width 21 height 10
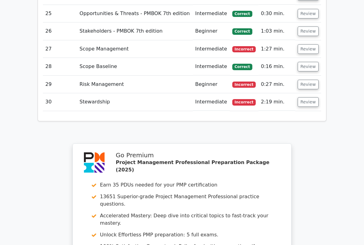
click at [305, 97] on button "Review" at bounding box center [307, 102] width 21 height 10
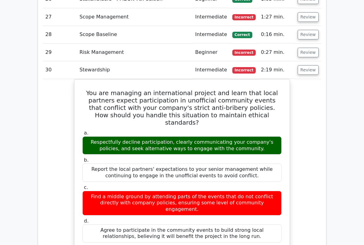
scroll to position [1184, 0]
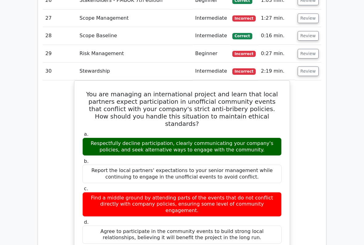
click at [303, 67] on button "Review" at bounding box center [307, 72] width 21 height 10
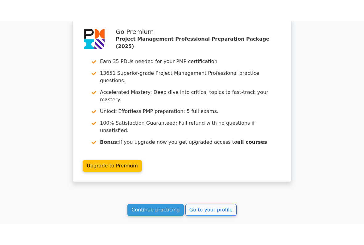
scroll to position [1289, 0]
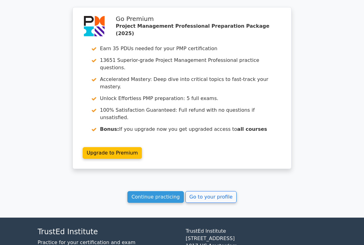
click at [207, 191] on link "Go to your profile" at bounding box center [210, 197] width 51 height 12
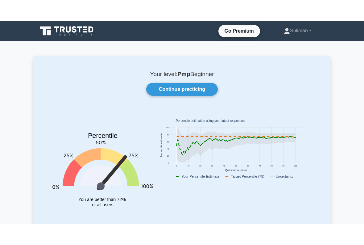
scroll to position [2, 0]
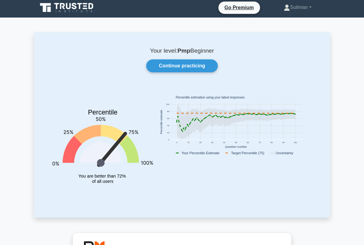
click at [202, 63] on link "Continue practicing" at bounding box center [181, 66] width 71 height 13
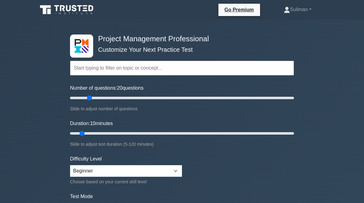
type input "20"
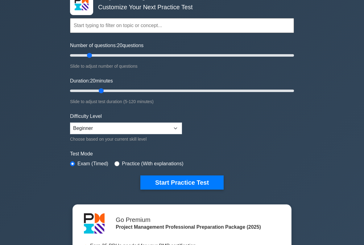
scroll to position [48, 0]
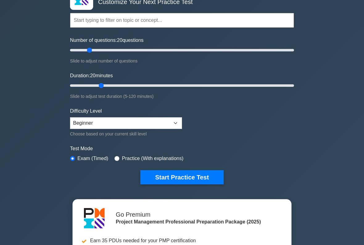
click at [211, 175] on button "Start Practice Test" at bounding box center [181, 177] width 83 height 14
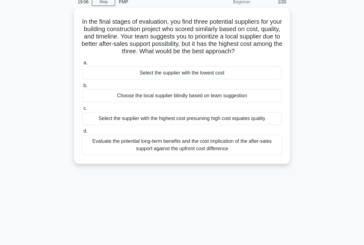
scroll to position [28, 0]
click at [115, 152] on div "Evaluate the potential long-term benefits and the cost implication of the after…" at bounding box center [182, 145] width 200 height 20
click at [82, 134] on input "d. Evaluate the potential long-term benefits and the cost implication of the af…" at bounding box center [82, 132] width 0 height 4
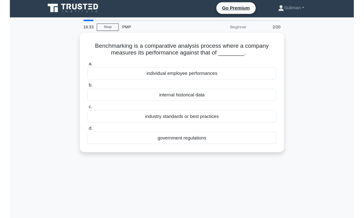
scroll to position [0, 0]
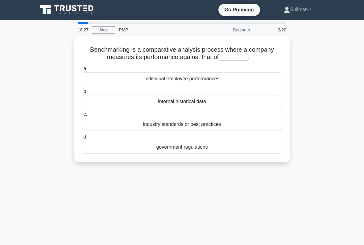
click at [228, 108] on div "internal historical data" at bounding box center [182, 101] width 200 height 13
click at [82, 94] on input "b. internal historical data" at bounding box center [82, 92] width 0 height 4
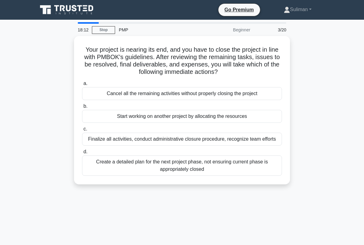
click at [104, 173] on div "Create a detailed plan for the next project phase, not ensuring current phase i…" at bounding box center [182, 166] width 200 height 20
click at [82, 154] on input "d. Create a detailed plan for the next project phase, not ensuring current phas…" at bounding box center [82, 152] width 0 height 4
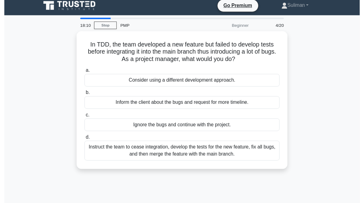
scroll to position [6, 0]
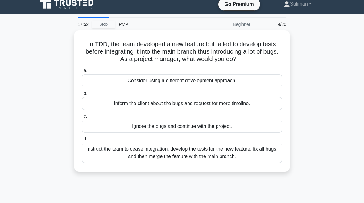
click at [116, 152] on div "Instruct the team to cease integration, develop the tests for the new feature, …" at bounding box center [182, 153] width 200 height 20
click at [82, 141] on input "d. Instruct the team to cease integration, develop the tests for the new featur…" at bounding box center [82, 139] width 0 height 4
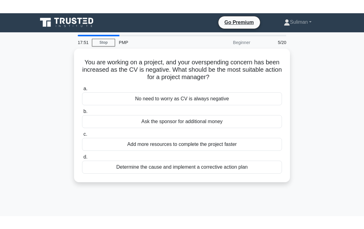
scroll to position [0, 0]
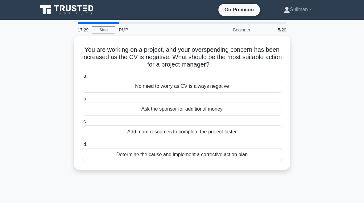
click at [106, 155] on div "Determine the cause and implement a corrective action plan" at bounding box center [182, 154] width 200 height 13
click at [82, 147] on input "d. Determine the cause and implement a corrective action plan" at bounding box center [82, 145] width 0 height 4
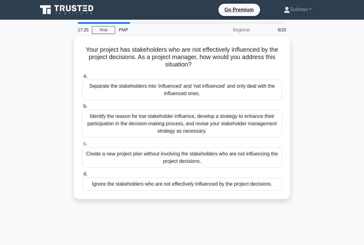
click at [112, 124] on div "Identify the reason for low stakeholder influence, develop a strategy to enhanc…" at bounding box center [182, 124] width 200 height 28
click at [82, 108] on input "b. Identify the reason for low stakeholder influence, develop a strategy to enh…" at bounding box center [82, 106] width 0 height 4
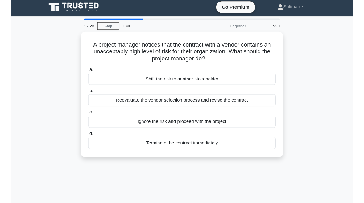
scroll to position [8, 0]
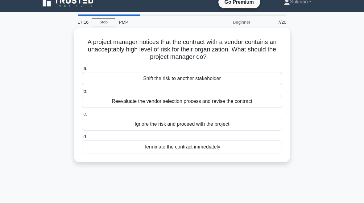
click at [111, 103] on div "Reevaluate the vendor selection process and revise the contract" at bounding box center [182, 101] width 200 height 13
click at [82, 93] on input "b. Reevaluate the vendor selection process and revise the contract" at bounding box center [82, 91] width 0 height 4
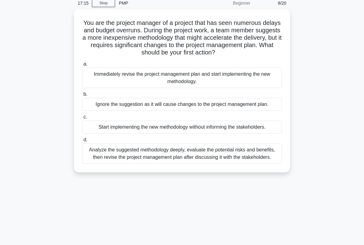
scroll to position [27, 0]
click at [120, 164] on div "Analyze the suggested methodology deeply, evaluate the potential risks and bene…" at bounding box center [182, 154] width 200 height 20
click at [82, 142] on input "d. Analyze the suggested methodology deeply, evaluate the potential risks and b…" at bounding box center [82, 140] width 0 height 4
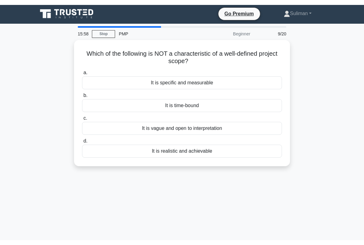
scroll to position [0, 0]
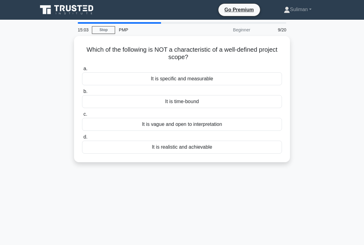
click at [122, 126] on div "It is vague and open to interpretation" at bounding box center [182, 124] width 200 height 13
click at [82, 116] on input "c. It is vague and open to interpretation" at bounding box center [82, 114] width 0 height 4
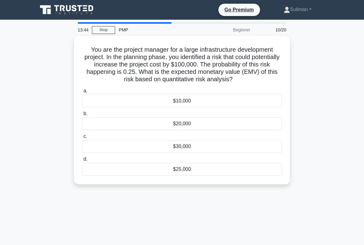
click at [144, 176] on div "$25,000" at bounding box center [182, 169] width 200 height 13
click at [82, 161] on input "d. $25,000" at bounding box center [82, 159] width 0 height 4
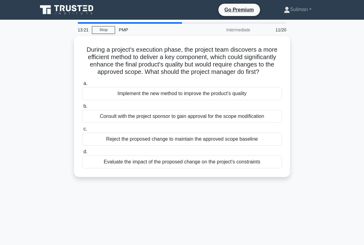
click at [109, 166] on div "Evaluate the impact of the proposed change on the project's constraints" at bounding box center [182, 162] width 200 height 13
click at [82, 154] on input "d. Evaluate the impact of the proposed change on the project's constraints" at bounding box center [82, 152] width 0 height 4
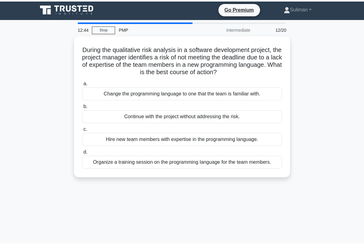
scroll to position [2, 0]
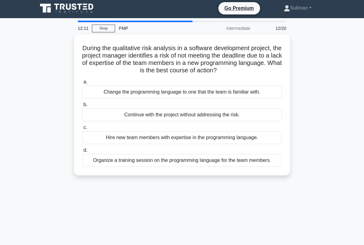
click at [110, 167] on div "Organize a training session on the programming language for the team members." at bounding box center [182, 160] width 200 height 13
click at [82, 152] on input "d. Organize a training session on the programming language for the team members." at bounding box center [82, 150] width 0 height 4
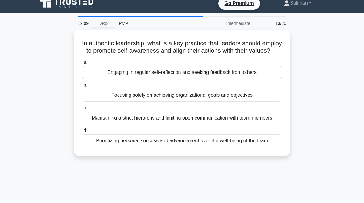
scroll to position [6, 0]
click at [112, 147] on div "Prioritizing personal success and advancement over the well-being of the team" at bounding box center [182, 140] width 200 height 13
click at [82, 133] on input "d. Prioritizing personal success and advancement over the well-being of the team" at bounding box center [82, 131] width 0 height 4
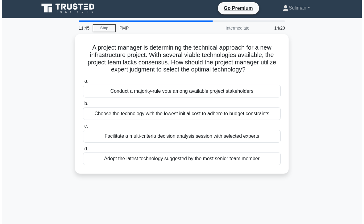
scroll to position [0, 0]
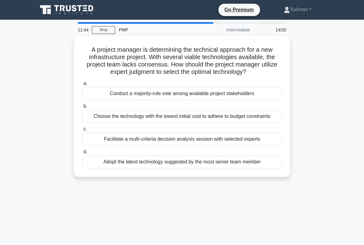
click at [265, 146] on div "Facilitate a multi-criteria decision analysis session with selected experts" at bounding box center [182, 139] width 200 height 13
click at [82, 131] on input "c. Facilitate a multi-criteria decision analysis session with selected experts" at bounding box center [82, 129] width 0 height 4
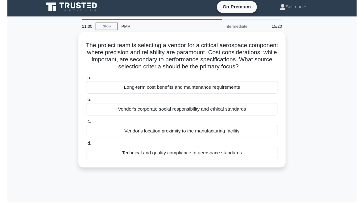
scroll to position [6, 0]
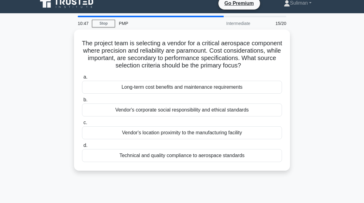
click at [249, 94] on div "Long-term cost benefits and maintenance requirements" at bounding box center [182, 87] width 200 height 13
click at [82, 79] on input "a. Long-term cost benefits and maintenance requirements" at bounding box center [82, 77] width 0 height 4
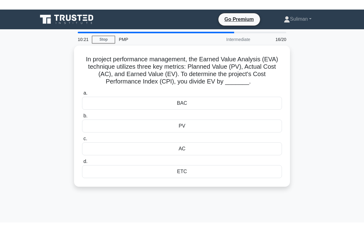
scroll to position [0, 0]
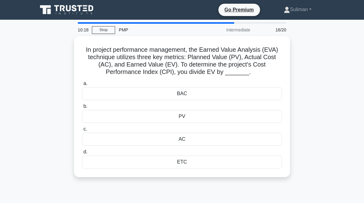
click at [226, 123] on div "PV" at bounding box center [182, 116] width 200 height 13
click at [82, 108] on input "b. PV" at bounding box center [82, 106] width 0 height 4
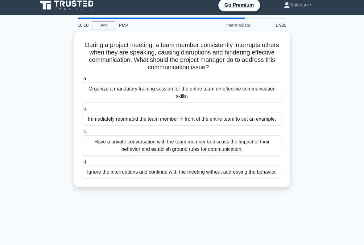
scroll to position [3, 0]
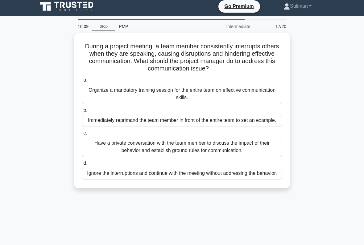
click at [256, 152] on div "Have a private conversation with the team member to discuss the impact of their…" at bounding box center [182, 147] width 200 height 20
click at [82, 135] on input "c. Have a private conversation with the team member to discuss the impact of th…" at bounding box center [82, 133] width 0 height 4
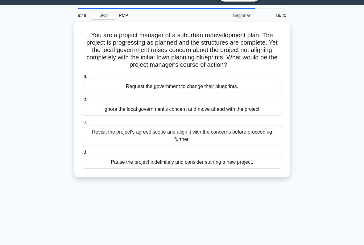
scroll to position [16, 0]
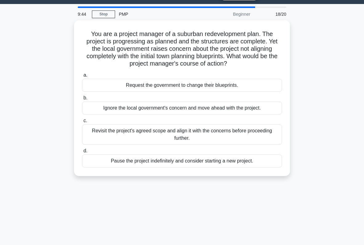
click at [250, 140] on div "Revisit the project's agreed scope and align it with the concerns before procee…" at bounding box center [182, 134] width 200 height 20
click at [82, 123] on input "c. Revisit the project's agreed scope and align it with the concerns before pro…" at bounding box center [82, 121] width 0 height 4
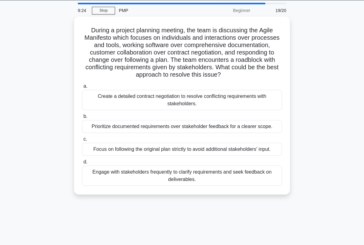
scroll to position [19, 0]
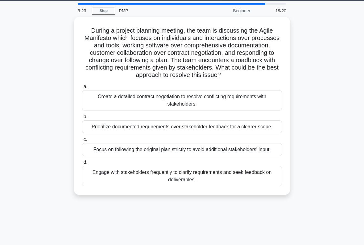
click at [240, 186] on div "Engage with stakeholders frequently to clarify requirements and seek feedback o…" at bounding box center [182, 176] width 200 height 20
click at [82, 164] on input "d. Engage with stakeholders frequently to clarify requirements and seek feedbac…" at bounding box center [82, 162] width 0 height 4
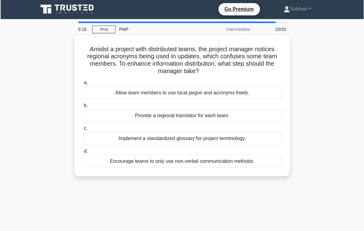
scroll to position [0, 0]
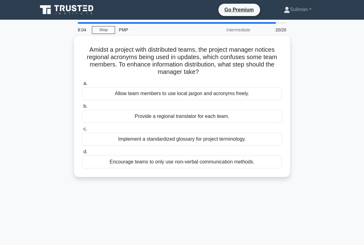
click at [264, 34] on div "20/20" at bounding box center [272, 30] width 36 height 12
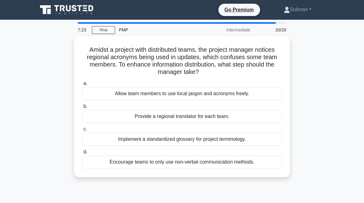
click at [239, 119] on div "Provide a regional translator for each team." at bounding box center [182, 116] width 200 height 13
click at [82, 108] on input "b. Provide a regional translator for each team." at bounding box center [82, 106] width 0 height 4
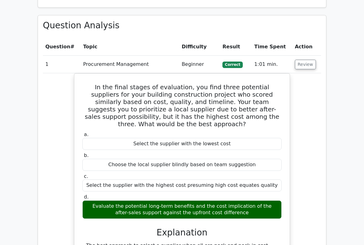
scroll to position [577, 0]
click at [304, 60] on button "Review" at bounding box center [304, 65] width 21 height 10
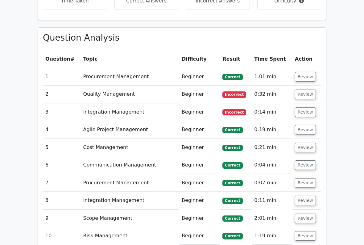
scroll to position [563, 0]
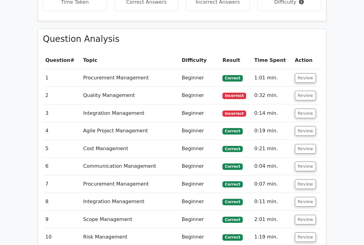
click at [301, 91] on button "Review" at bounding box center [304, 96] width 21 height 10
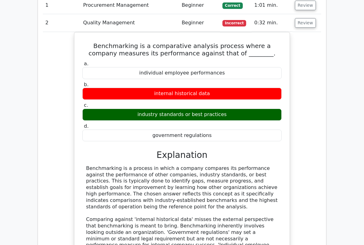
scroll to position [636, 0]
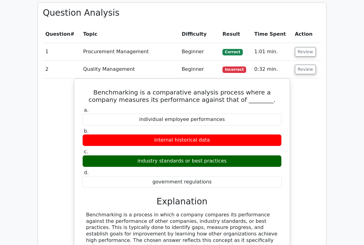
click at [303, 65] on button "Review" at bounding box center [304, 70] width 21 height 10
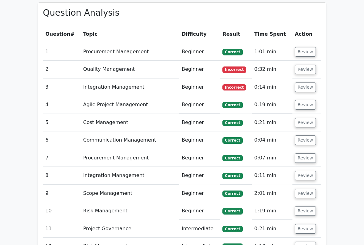
scroll to position [590, 0]
click at [307, 83] on button "Review" at bounding box center [304, 88] width 21 height 10
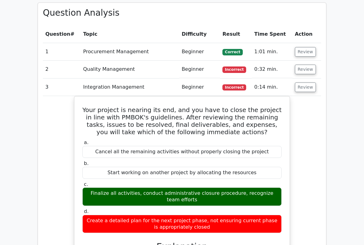
click at [303, 83] on button "Review" at bounding box center [304, 88] width 21 height 10
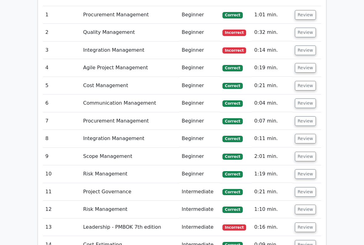
scroll to position [627, 0]
click at [302, 63] on button "Review" at bounding box center [304, 68] width 21 height 10
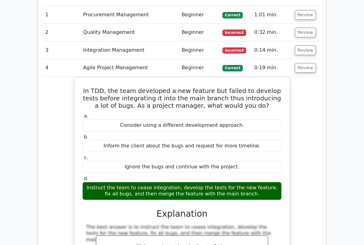
click at [301, 63] on button "Review" at bounding box center [304, 68] width 21 height 10
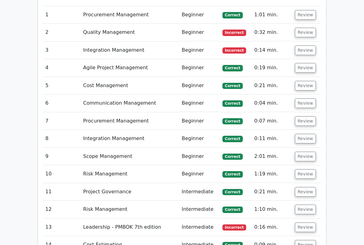
click at [300, 81] on button "Review" at bounding box center [304, 86] width 21 height 10
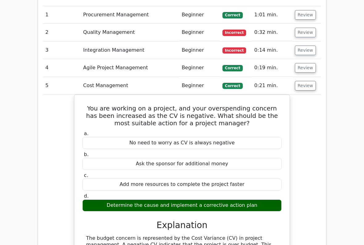
click at [305, 81] on button "Review" at bounding box center [304, 86] width 21 height 10
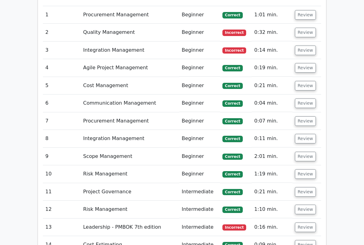
click at [304, 99] on button "Review" at bounding box center [304, 104] width 21 height 10
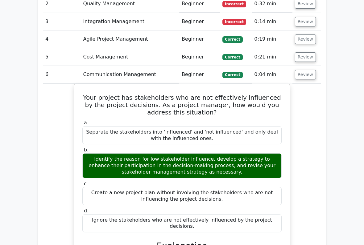
scroll to position [656, 0]
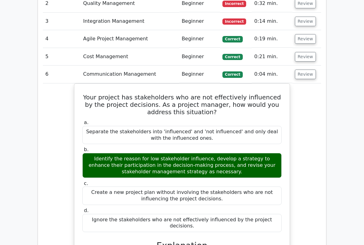
click at [304, 70] on button "Review" at bounding box center [304, 75] width 21 height 10
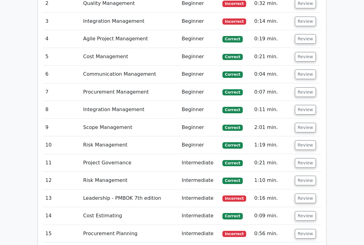
click at [302, 87] on button "Review" at bounding box center [304, 92] width 21 height 10
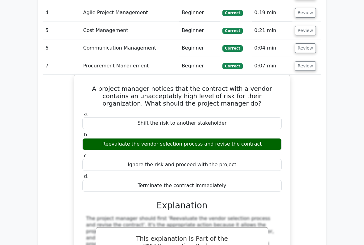
scroll to position [680, 0]
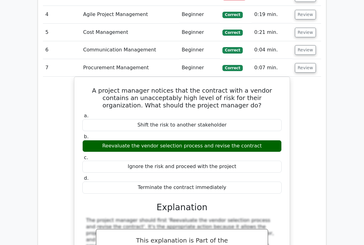
click at [303, 63] on button "Review" at bounding box center [304, 68] width 21 height 10
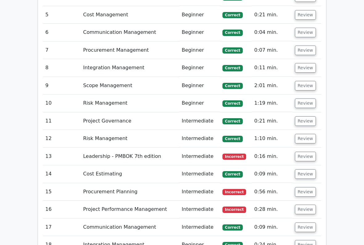
scroll to position [699, 0]
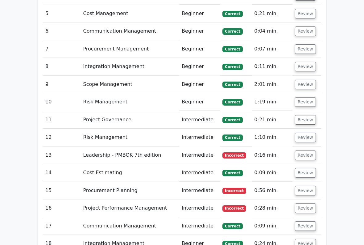
click at [308, 62] on button "Review" at bounding box center [304, 67] width 21 height 10
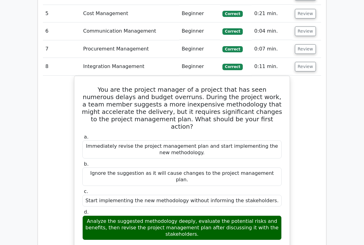
click at [308, 62] on button "Review" at bounding box center [304, 67] width 21 height 10
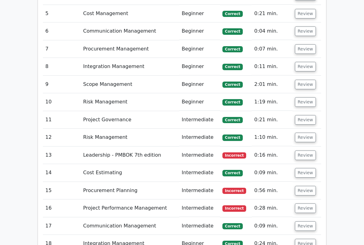
click at [306, 80] on button "Review" at bounding box center [304, 85] width 21 height 10
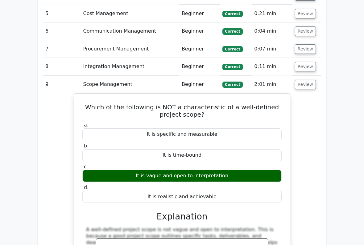
click at [307, 80] on button "Review" at bounding box center [304, 85] width 21 height 10
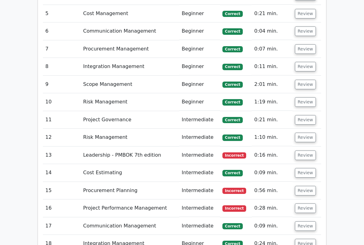
click at [305, 97] on button "Review" at bounding box center [304, 102] width 21 height 10
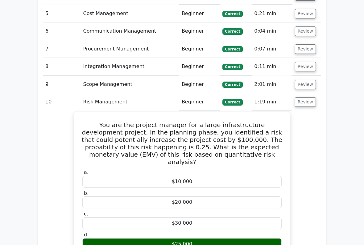
click at [305, 97] on button "Review" at bounding box center [304, 102] width 21 height 10
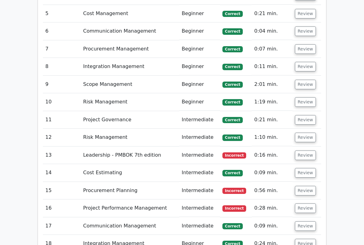
click at [306, 97] on button "Review" at bounding box center [304, 102] width 21 height 10
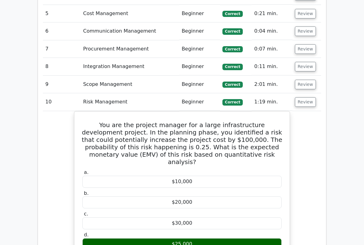
click at [304, 97] on button "Review" at bounding box center [304, 102] width 21 height 10
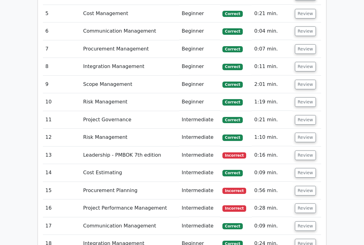
click at [305, 115] on button "Review" at bounding box center [304, 120] width 21 height 10
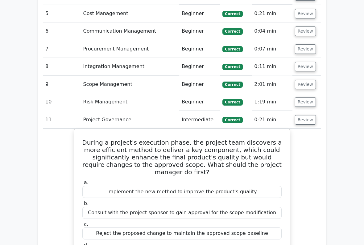
click at [306, 115] on button "Review" at bounding box center [304, 120] width 21 height 10
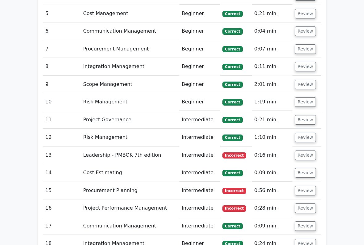
click at [304, 133] on button "Review" at bounding box center [304, 138] width 21 height 10
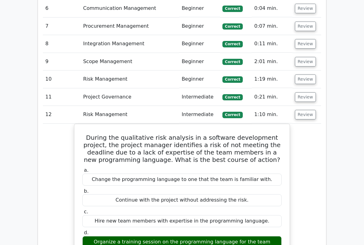
scroll to position [720, 0]
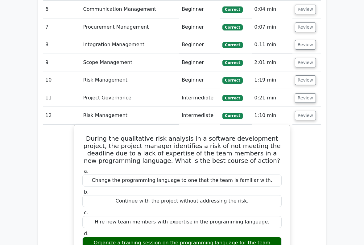
click at [307, 111] on button "Review" at bounding box center [304, 116] width 21 height 10
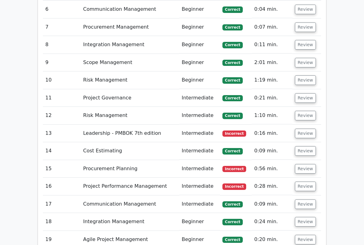
scroll to position [721, 0]
click at [305, 111] on button "Review" at bounding box center [304, 116] width 21 height 10
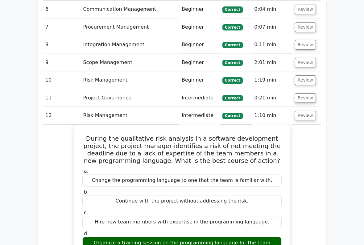
click at [303, 111] on button "Review" at bounding box center [304, 116] width 21 height 10
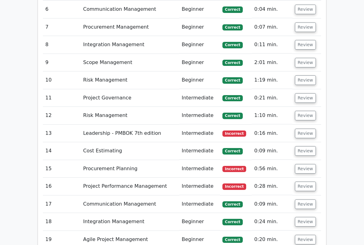
click at [304, 129] on button "Review" at bounding box center [304, 134] width 21 height 10
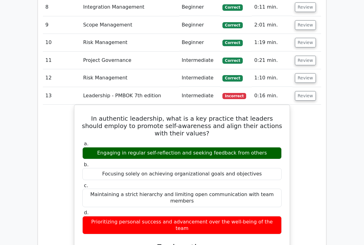
scroll to position [758, 0]
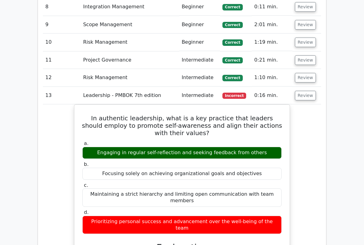
click at [305, 91] on button "Review" at bounding box center [304, 96] width 21 height 10
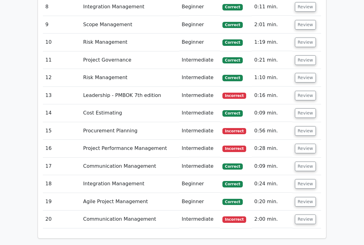
click at [303, 108] on button "Review" at bounding box center [304, 113] width 21 height 10
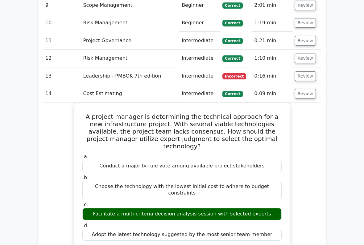
scroll to position [778, 0]
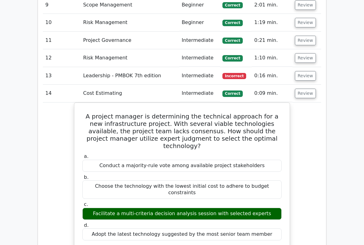
click at [302, 89] on button "Review" at bounding box center [304, 94] width 21 height 10
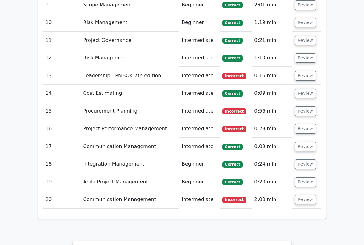
click at [300, 107] on button "Review" at bounding box center [304, 112] width 21 height 10
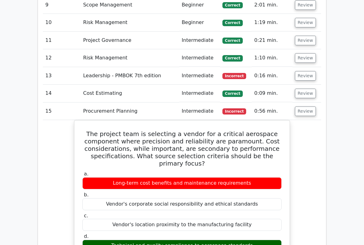
click at [309, 107] on button "Review" at bounding box center [304, 112] width 21 height 10
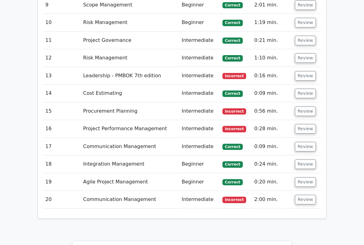
click at [306, 124] on button "Review" at bounding box center [304, 129] width 21 height 10
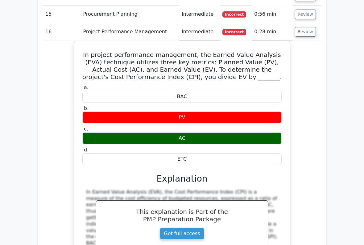
scroll to position [875, 0]
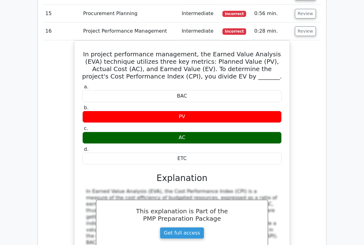
click at [302, 27] on button "Review" at bounding box center [304, 32] width 21 height 10
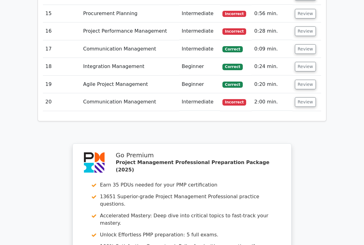
click at [301, 44] on button "Review" at bounding box center [304, 49] width 21 height 10
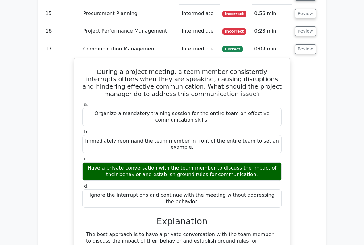
click at [298, 44] on button "Review" at bounding box center [304, 49] width 21 height 10
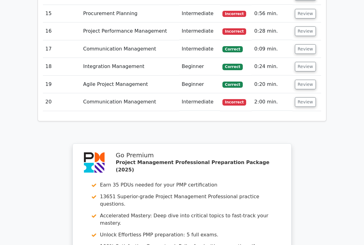
click at [303, 62] on button "Review" at bounding box center [304, 67] width 21 height 10
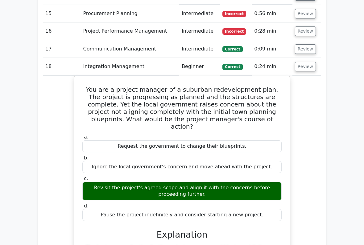
click at [303, 62] on button "Review" at bounding box center [304, 67] width 21 height 10
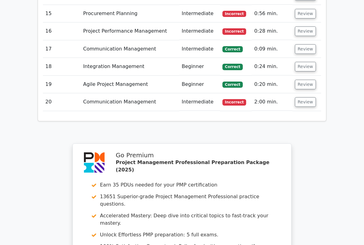
click at [301, 62] on button "Review" at bounding box center [304, 67] width 21 height 10
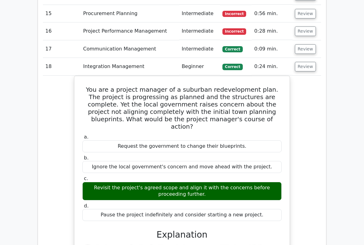
click at [303, 62] on button "Review" at bounding box center [304, 67] width 21 height 10
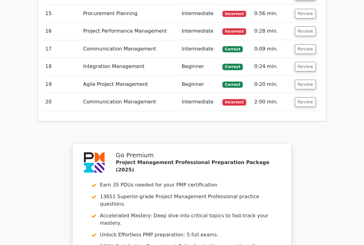
click at [303, 80] on button "Review" at bounding box center [304, 85] width 21 height 10
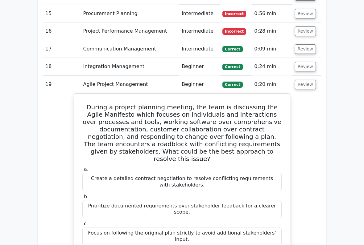
click at [304, 80] on button "Review" at bounding box center [304, 85] width 21 height 10
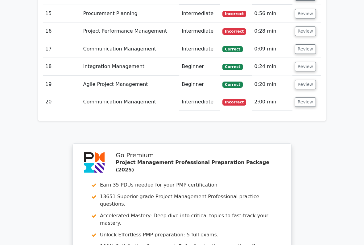
click at [300, 97] on button "Review" at bounding box center [304, 102] width 21 height 10
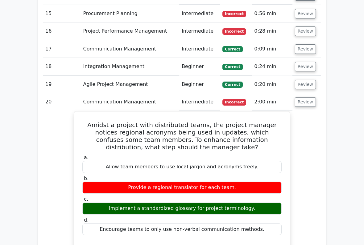
click at [305, 97] on button "Review" at bounding box center [304, 102] width 21 height 10
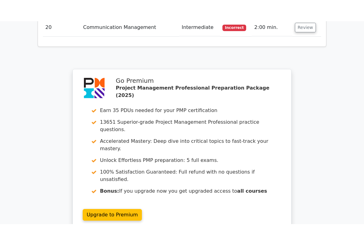
scroll to position [989, 0]
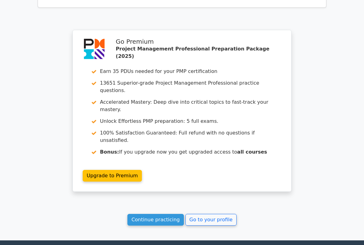
click at [216, 203] on link "Go to your profile" at bounding box center [210, 220] width 51 height 12
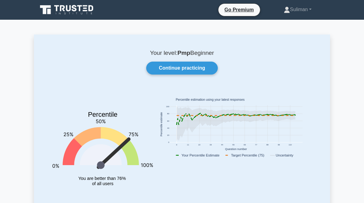
click at [292, 7] on link "Suliman" at bounding box center [297, 9] width 57 height 12
click at [278, 20] on link "Profile" at bounding box center [293, 24] width 49 height 10
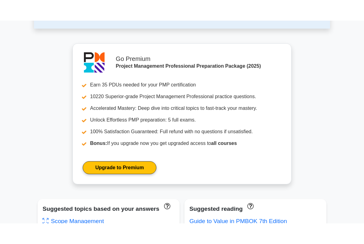
scroll to position [211, 0]
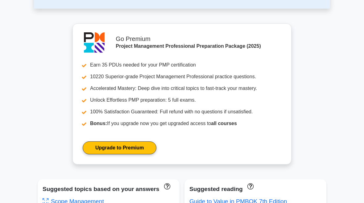
click at [143, 154] on link "Upgrade to Premium" at bounding box center [120, 147] width 74 height 13
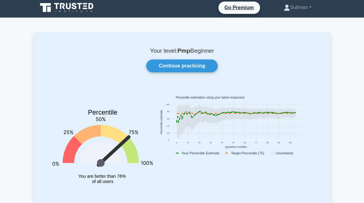
scroll to position [0, 0]
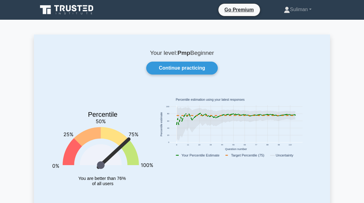
click at [167, 65] on link "Continue practicing" at bounding box center [181, 68] width 71 height 13
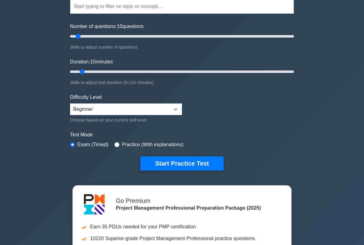
scroll to position [61, 0]
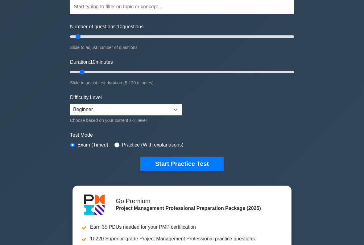
click at [155, 165] on button "Start Practice Test" at bounding box center [181, 164] width 83 height 14
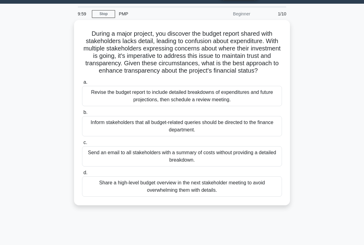
scroll to position [17, 0]
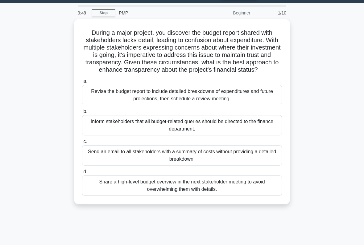
click at [113, 101] on div "Revise the budget report to include detailed breakdowns of expenditures and fut…" at bounding box center [182, 95] width 200 height 20
click at [82, 83] on input "a. Revise the budget report to include detailed breakdowns of expenditures and …" at bounding box center [82, 81] width 0 height 4
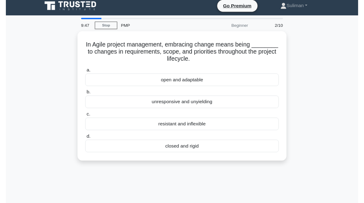
scroll to position [6, 0]
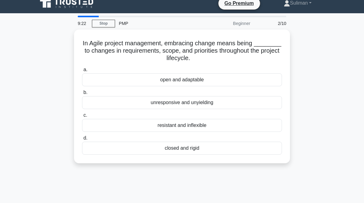
click at [109, 76] on div "open and adaptable" at bounding box center [182, 79] width 200 height 13
click at [82, 72] on input "a. open and adaptable" at bounding box center [82, 70] width 0 height 4
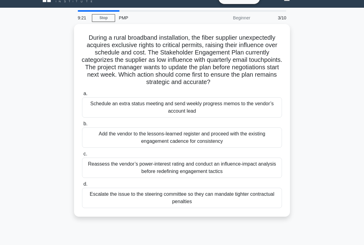
scroll to position [14, 0]
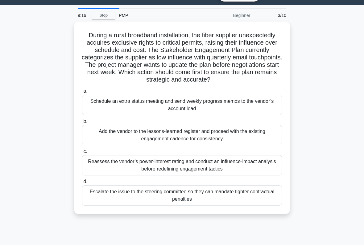
click at [215, 174] on div "Reassess the vendor’s power-interest rating and conduct an influence-impact ana…" at bounding box center [182, 165] width 200 height 20
click at [82, 154] on input "c. Reassess the vendor’s power-interest rating and conduct an influence-impact …" at bounding box center [82, 152] width 0 height 4
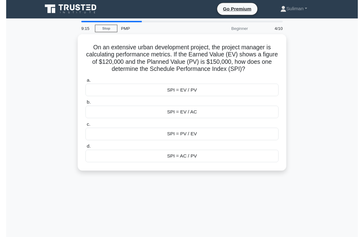
scroll to position [0, 0]
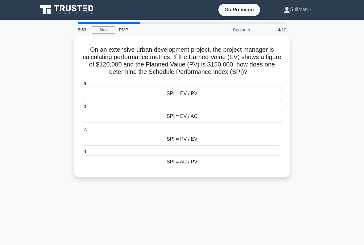
click at [213, 100] on div "SPI = EV / PV" at bounding box center [182, 93] width 200 height 13
click at [82, 86] on input "a. SPI = EV / PV" at bounding box center [82, 84] width 0 height 4
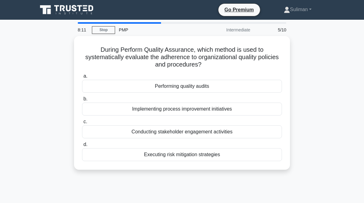
click at [112, 82] on div "Performing quality audits" at bounding box center [182, 86] width 200 height 13
click at [82, 78] on input "a. Performing quality audits" at bounding box center [82, 76] width 0 height 4
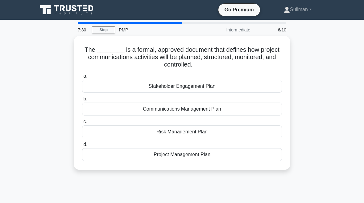
click at [115, 107] on div "Communications Management Plan" at bounding box center [182, 109] width 200 height 13
click at [82, 101] on input "b. Communications Management Plan" at bounding box center [82, 99] width 0 height 4
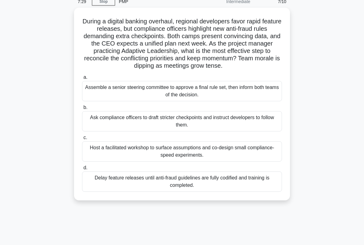
scroll to position [29, 0]
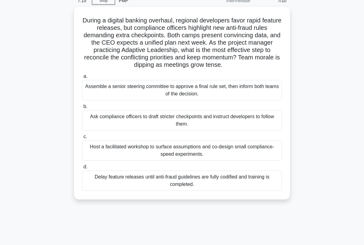
click at [110, 156] on div "Host a facilitated workshop to surface assumptions and co-design small complian…" at bounding box center [182, 150] width 200 height 20
click at [82, 139] on input "c. Host a facilitated workshop to surface assumptions and co-design small compl…" at bounding box center [82, 137] width 0 height 4
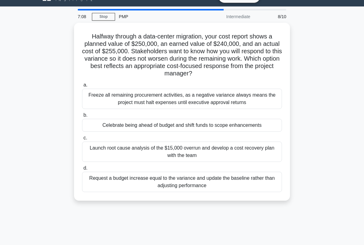
scroll to position [13, 0]
click at [107, 158] on div "Launch root cause analysis of the $15,000 overrun and develop a cost recovery p…" at bounding box center [182, 152] width 200 height 20
click at [82, 140] on input "c. Launch root cause analysis of the $15,000 overrun and develop a cost recover…" at bounding box center [82, 138] width 0 height 4
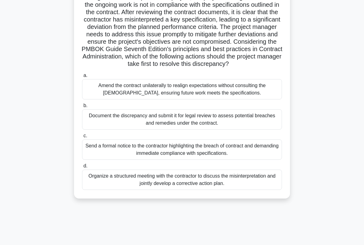
scroll to position [51, 0]
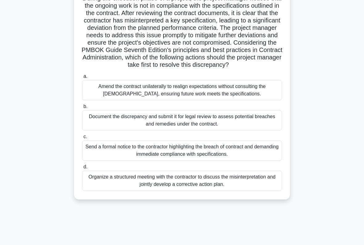
click at [120, 191] on div "Organize a structured meeting with the contractor to discuss the misinterpretat…" at bounding box center [182, 181] width 200 height 20
click at [82, 169] on input "d. Organize a structured meeting with the contractor to discuss the misinterpre…" at bounding box center [82, 167] width 0 height 4
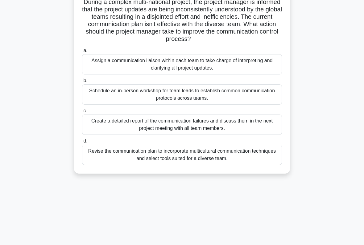
scroll to position [48, 0]
click at [133, 165] on div "Revise the communication plan to incorporate multicultural communication techni…" at bounding box center [182, 155] width 200 height 20
click at [82, 143] on input "d. Revise the communication plan to incorporate multicultural communication tec…" at bounding box center [82, 141] width 0 height 4
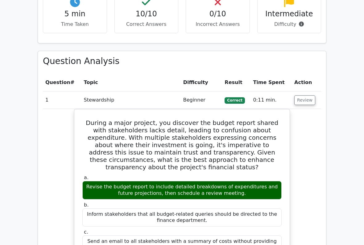
scroll to position [477, 0]
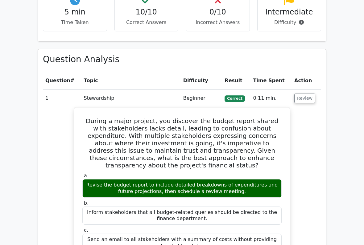
click at [302, 94] on button "Review" at bounding box center [304, 99] width 21 height 10
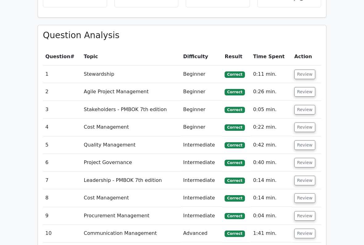
scroll to position [500, 0]
click at [306, 176] on button "Review" at bounding box center [304, 181] width 21 height 10
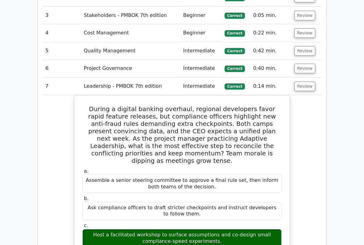
scroll to position [599, 0]
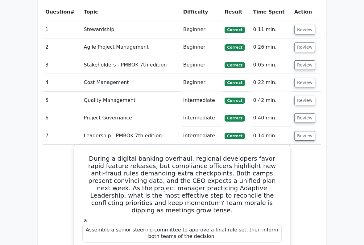
click at [299, 132] on button "Review" at bounding box center [304, 137] width 21 height 10
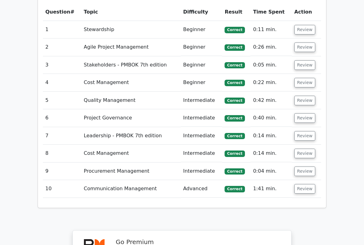
scroll to position [545, 0]
click at [301, 149] on button "Review" at bounding box center [304, 154] width 21 height 10
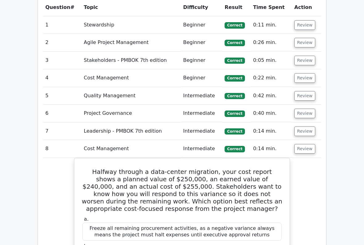
click at [301, 144] on button "Review" at bounding box center [304, 149] width 21 height 10
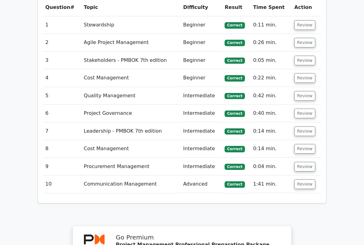
click at [301, 162] on button "Review" at bounding box center [304, 167] width 21 height 10
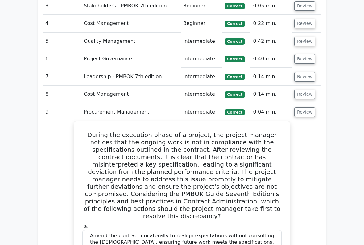
scroll to position [604, 0]
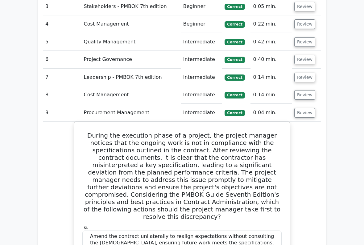
click at [302, 108] on button "Review" at bounding box center [304, 113] width 21 height 10
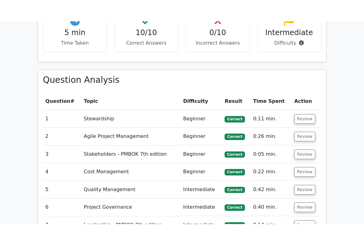
scroll to position [473, 0]
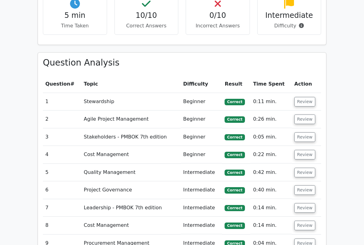
click at [303, 150] on button "Review" at bounding box center [304, 155] width 21 height 10
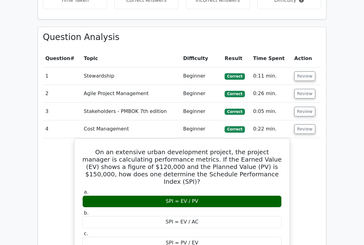
scroll to position [502, 0]
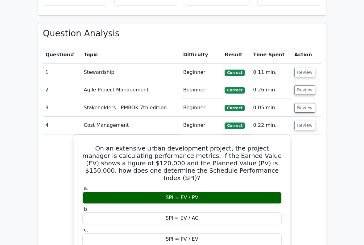
click at [304, 121] on button "Review" at bounding box center [304, 126] width 21 height 10
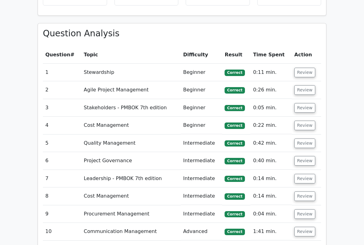
scroll to position [500, 0]
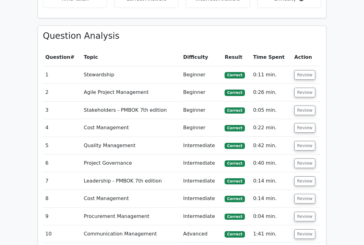
click at [303, 71] on button "Review" at bounding box center [304, 76] width 21 height 10
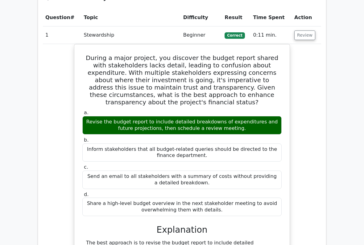
scroll to position [538, 0]
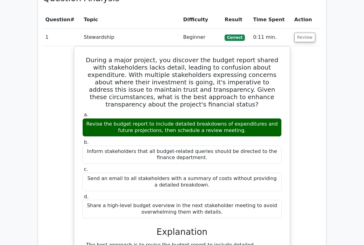
click at [303, 33] on button "Review" at bounding box center [304, 38] width 21 height 10
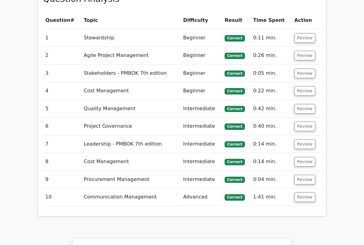
scroll to position [537, 0]
click at [302, 192] on button "Review" at bounding box center [304, 197] width 21 height 10
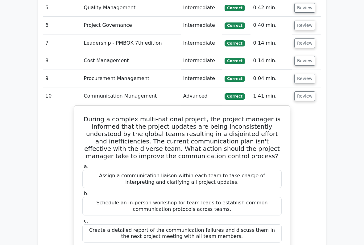
scroll to position [636, 0]
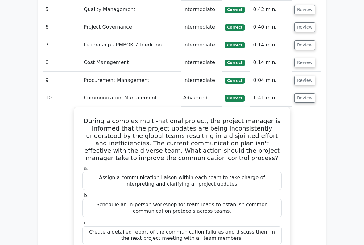
click at [301, 93] on button "Review" at bounding box center [304, 98] width 21 height 10
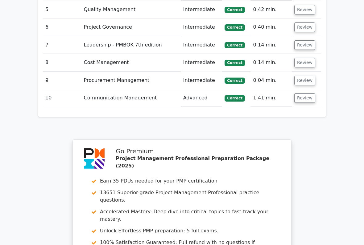
click at [305, 76] on button "Review" at bounding box center [304, 81] width 21 height 10
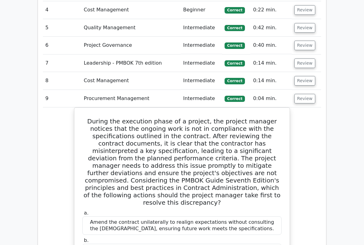
click at [301, 94] on button "Review" at bounding box center [304, 99] width 21 height 10
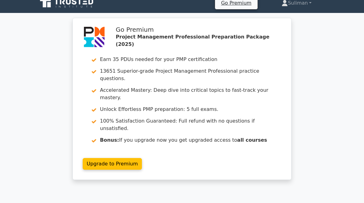
scroll to position [0, 0]
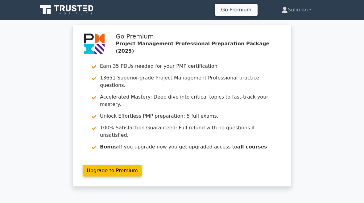
click at [298, 12] on link "Suliman" at bounding box center [295, 10] width 59 height 12
click at [278, 24] on link "Profile" at bounding box center [291, 24] width 49 height 10
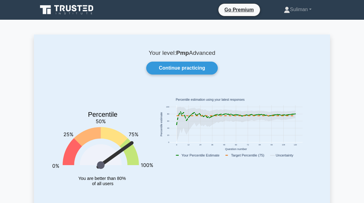
click at [190, 69] on link "Continue practicing" at bounding box center [181, 68] width 71 height 13
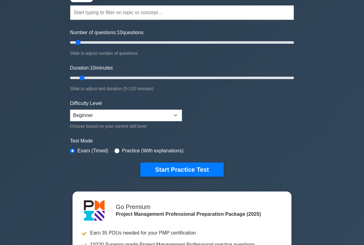
scroll to position [55, 0]
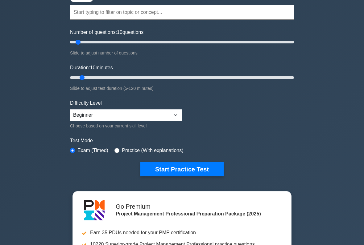
click at [200, 171] on button "Start Practice Test" at bounding box center [181, 170] width 83 height 14
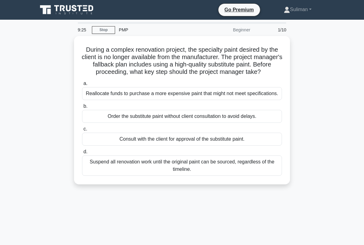
scroll to position [0, 0]
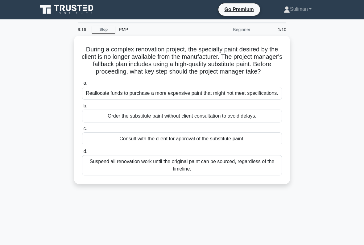
click at [253, 145] on div "Consult with the client for approval of the substitute paint." at bounding box center [182, 138] width 200 height 13
click at [82, 131] on input "c. Consult with the client for approval of the substitute paint." at bounding box center [82, 129] width 0 height 4
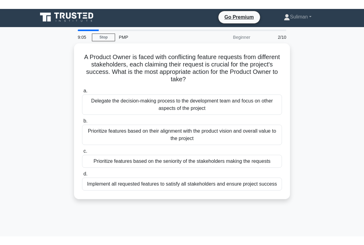
scroll to position [0, 0]
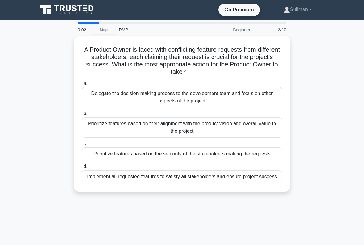
click at [100, 183] on div "Implement all requested features to satisfy all stakeholders and ensure project…" at bounding box center [182, 176] width 200 height 13
click at [82, 169] on input "d. Implement all requested features to satisfy all stakeholders and ensure proj…" at bounding box center [82, 167] width 0 height 4
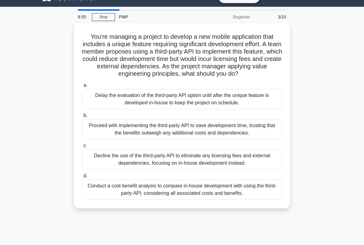
scroll to position [13, 0]
click at [111, 200] on div "Conduct a cost-benefit analysis to compare in-house development with using the …" at bounding box center [182, 190] width 200 height 20
click at [82, 178] on input "d. Conduct a cost-benefit analysis to compare in-house development with using t…" at bounding box center [82, 176] width 0 height 4
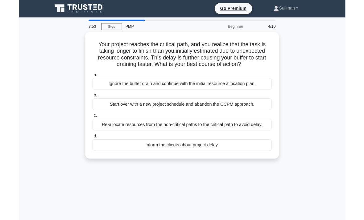
scroll to position [0, 0]
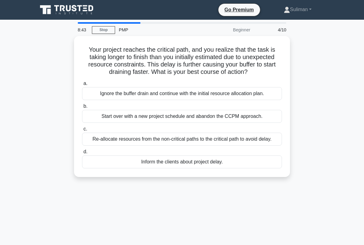
click at [107, 146] on div "Re-allocate resources from the non-critical paths to the critical path to avoid…" at bounding box center [182, 139] width 200 height 13
click at [82, 131] on input "c. Re-allocate resources from the non-critical paths to the critical path to av…" at bounding box center [82, 129] width 0 height 4
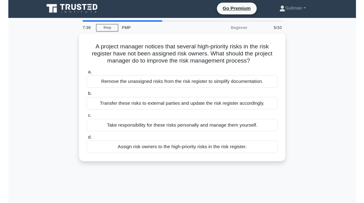
scroll to position [5, 0]
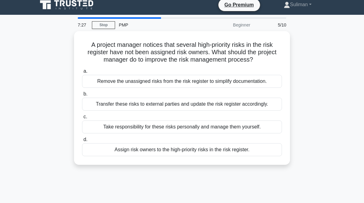
click at [106, 156] on div "Assign risk owners to the high-priority risks in the risk register." at bounding box center [182, 149] width 200 height 13
click at [82, 142] on input "d. Assign risk owners to the high-priority risks in the risk register." at bounding box center [82, 140] width 0 height 4
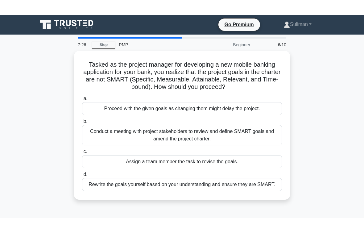
scroll to position [0, 0]
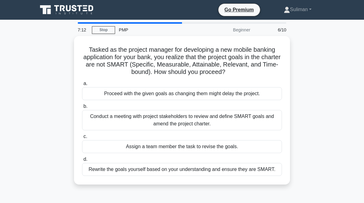
click at [107, 121] on div "Conduct a meeting with project stakeholders to review and define SMART goals an…" at bounding box center [182, 120] width 200 height 20
click at [82, 108] on input "b. Conduct a meeting with project stakeholders to review and define SMART goals…" at bounding box center [82, 106] width 0 height 4
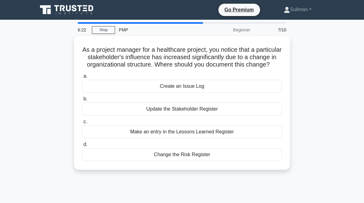
click at [108, 114] on div "Update the Stakeholder Register" at bounding box center [182, 109] width 200 height 13
click at [82, 101] on input "b. Update the Stakeholder Register" at bounding box center [82, 99] width 0 height 4
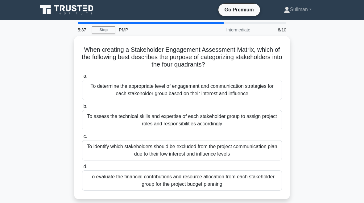
click at [101, 145] on div "To identify which stakeholders should be excluded from the project communicatio…" at bounding box center [182, 150] width 200 height 20
click at [82, 139] on input "c. To identify which stakeholders should be excluded from the project communica…" at bounding box center [82, 137] width 0 height 4
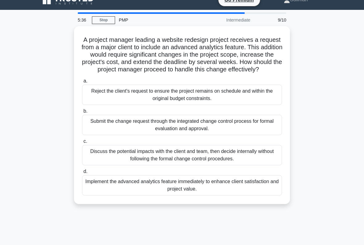
scroll to position [10, 0]
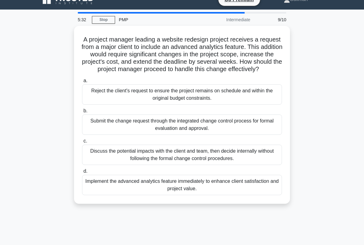
click at [106, 156] on div "Discuss the potential impacts with the client and team, then decide internally …" at bounding box center [182, 155] width 200 height 20
click at [82, 143] on input "c. Discuss the potential impacts with the client and team, then decide internal…" at bounding box center [82, 141] width 0 height 4
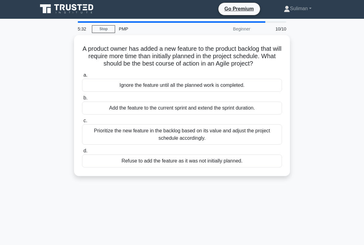
scroll to position [0, 0]
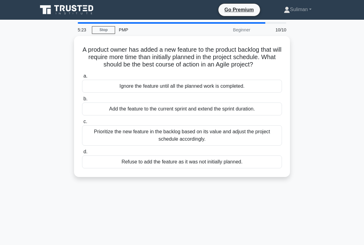
click at [112, 140] on div "Prioritize the new feature in the backlog based on its value and adjust the pro…" at bounding box center [182, 135] width 200 height 20
click at [82, 124] on input "c. Prioritize the new feature in the backlog based on its value and adjust the …" at bounding box center [82, 122] width 0 height 4
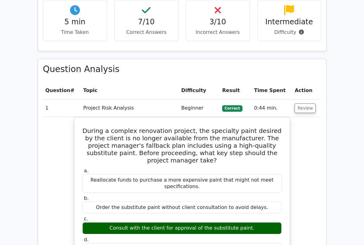
scroll to position [450, 0]
click at [305, 104] on button "Review" at bounding box center [304, 109] width 21 height 10
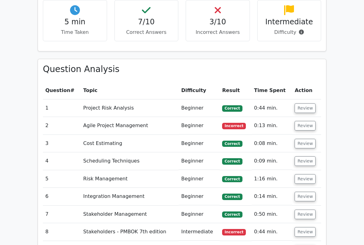
click at [302, 121] on button "Review" at bounding box center [304, 126] width 21 height 10
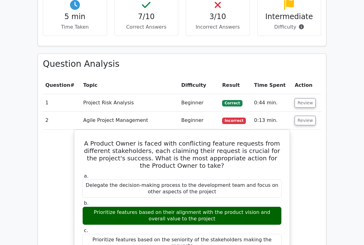
click at [306, 116] on button "Review" at bounding box center [304, 121] width 21 height 10
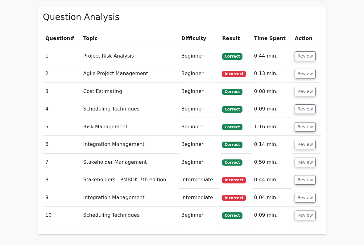
scroll to position [502, 0]
click at [299, 175] on button "Review" at bounding box center [304, 180] width 21 height 10
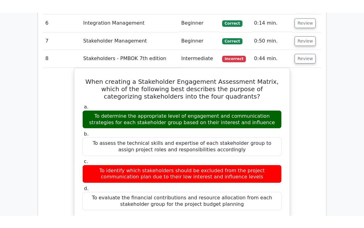
scroll to position [633, 0]
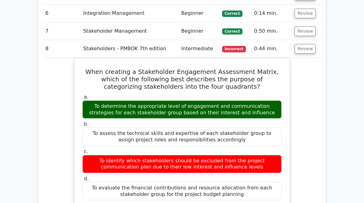
click at [303, 44] on button "Review" at bounding box center [304, 49] width 21 height 10
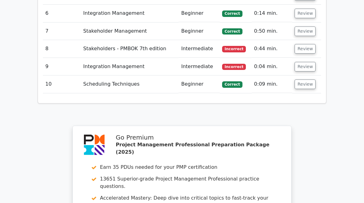
click at [304, 62] on button "Review" at bounding box center [304, 67] width 21 height 10
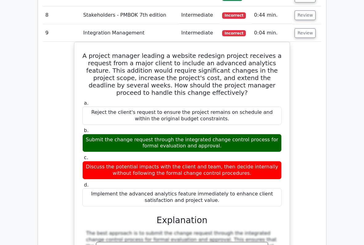
scroll to position [667, 0]
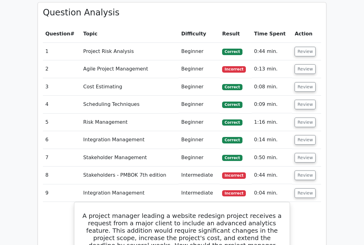
click at [303, 189] on button "Review" at bounding box center [304, 194] width 21 height 10
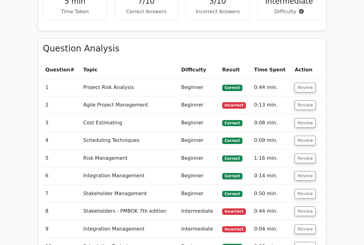
click at [302, 100] on button "Review" at bounding box center [304, 105] width 21 height 10
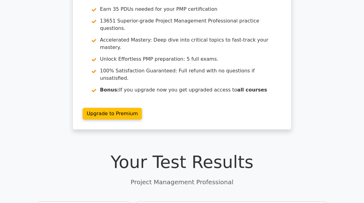
scroll to position [0, 0]
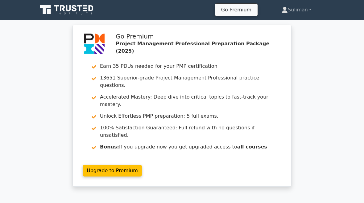
click at [301, 6] on link "Suliman" at bounding box center [295, 10] width 59 height 12
click at [284, 23] on link "Profile" at bounding box center [291, 24] width 49 height 10
